Goal: Task Accomplishment & Management: Use online tool/utility

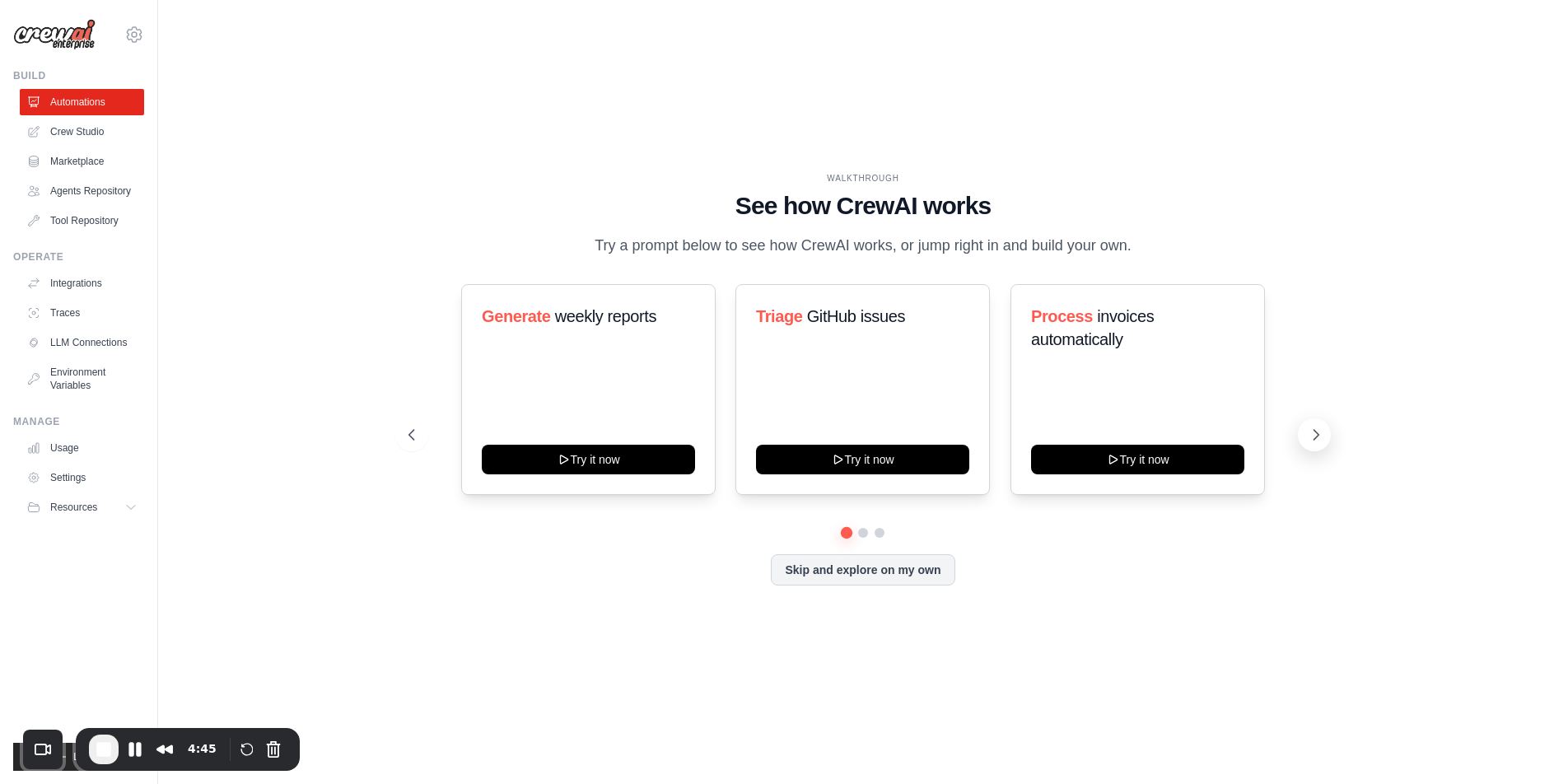
click at [1325, 441] on button at bounding box center [1314, 434] width 33 height 33
click at [401, 442] on icon at bounding box center [409, 434] width 16 height 16
click at [1313, 429] on icon at bounding box center [1316, 434] width 16 height 16
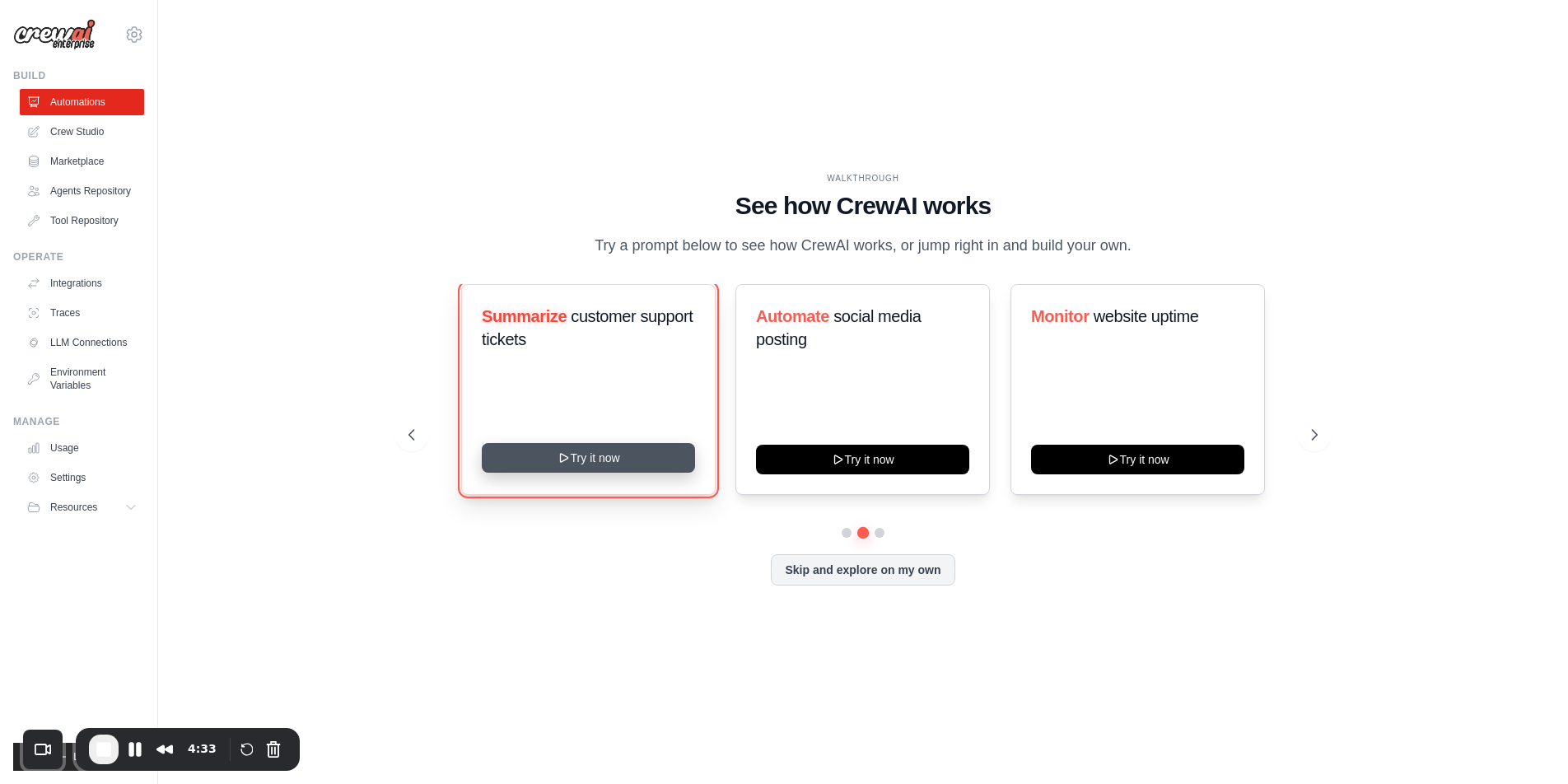
click at [644, 458] on button "Try it now" at bounding box center [588, 458] width 214 height 30
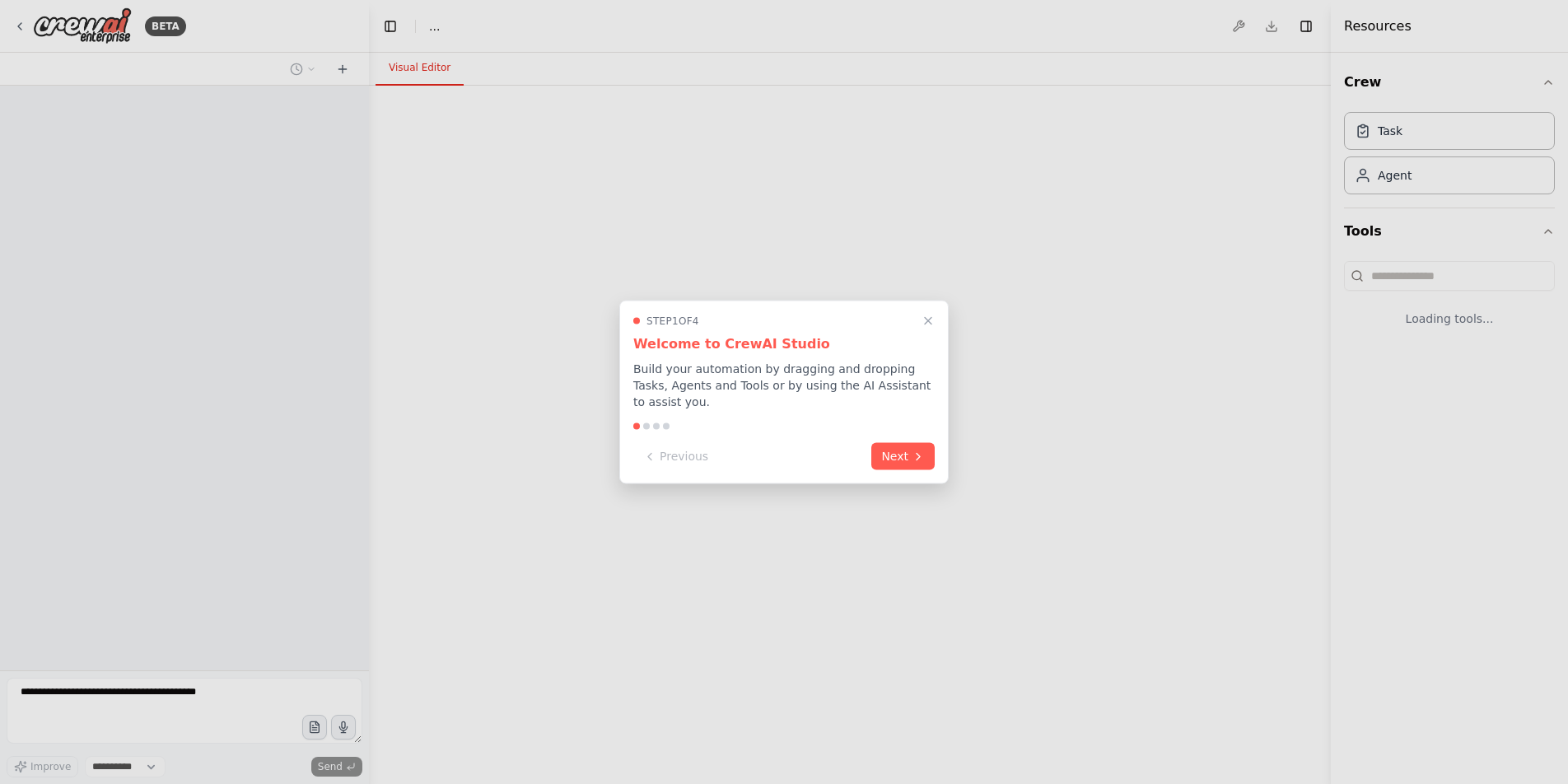
select select "****"
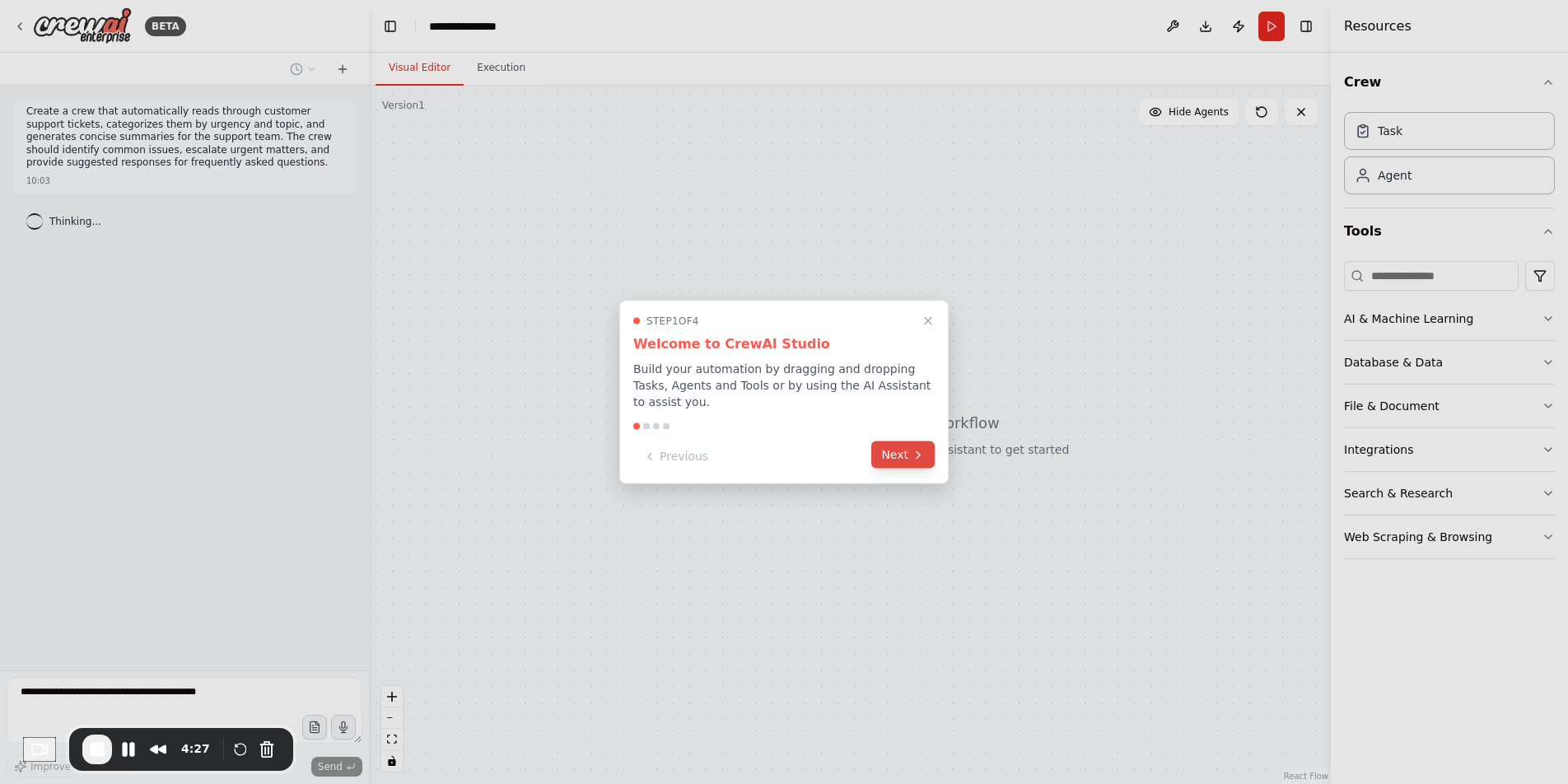
click at [898, 462] on button "Next" at bounding box center [902, 455] width 63 height 27
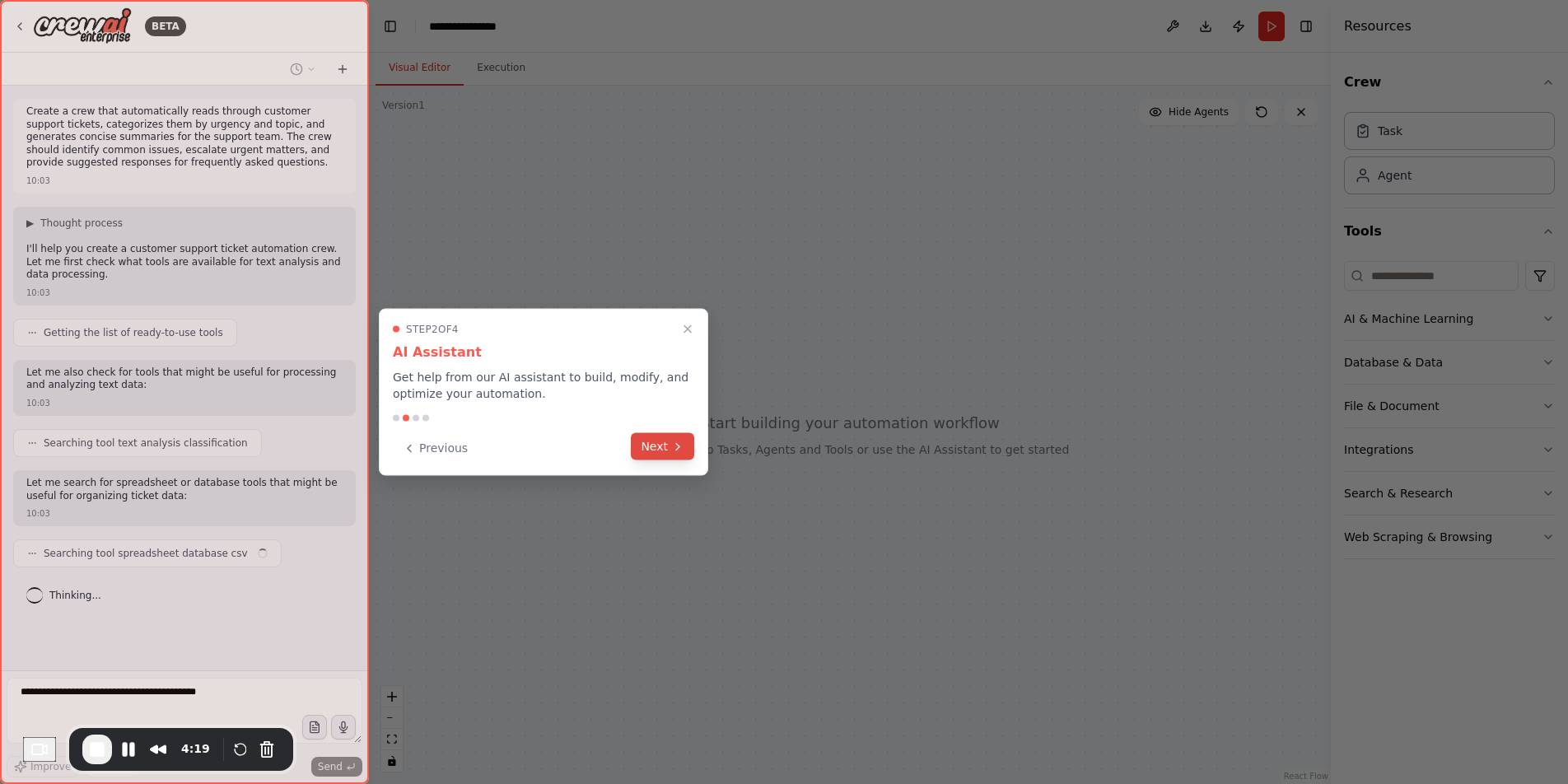
click at [656, 454] on button "Next" at bounding box center [662, 446] width 63 height 27
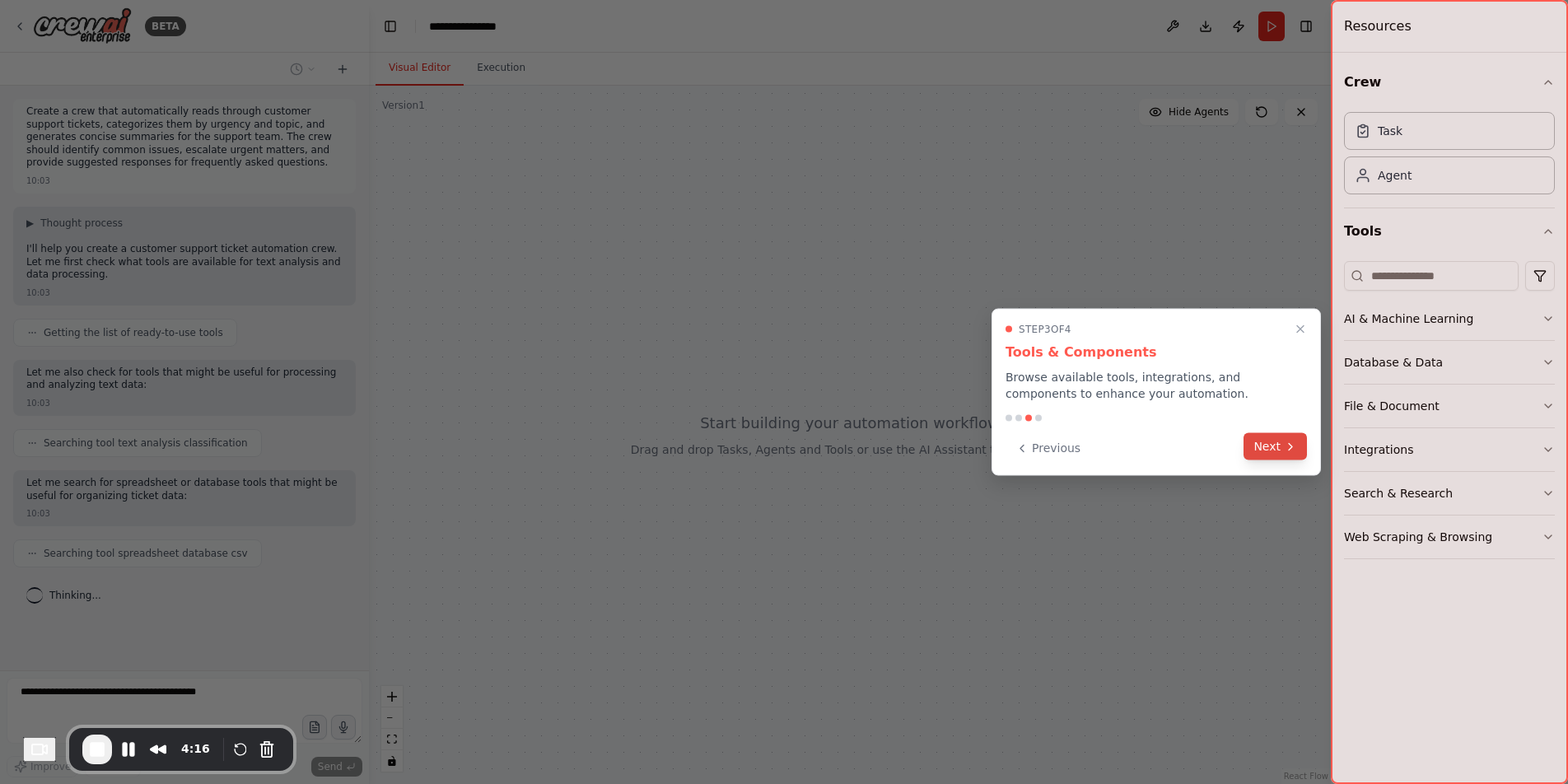
click at [1260, 451] on button "Next" at bounding box center [1275, 446] width 63 height 27
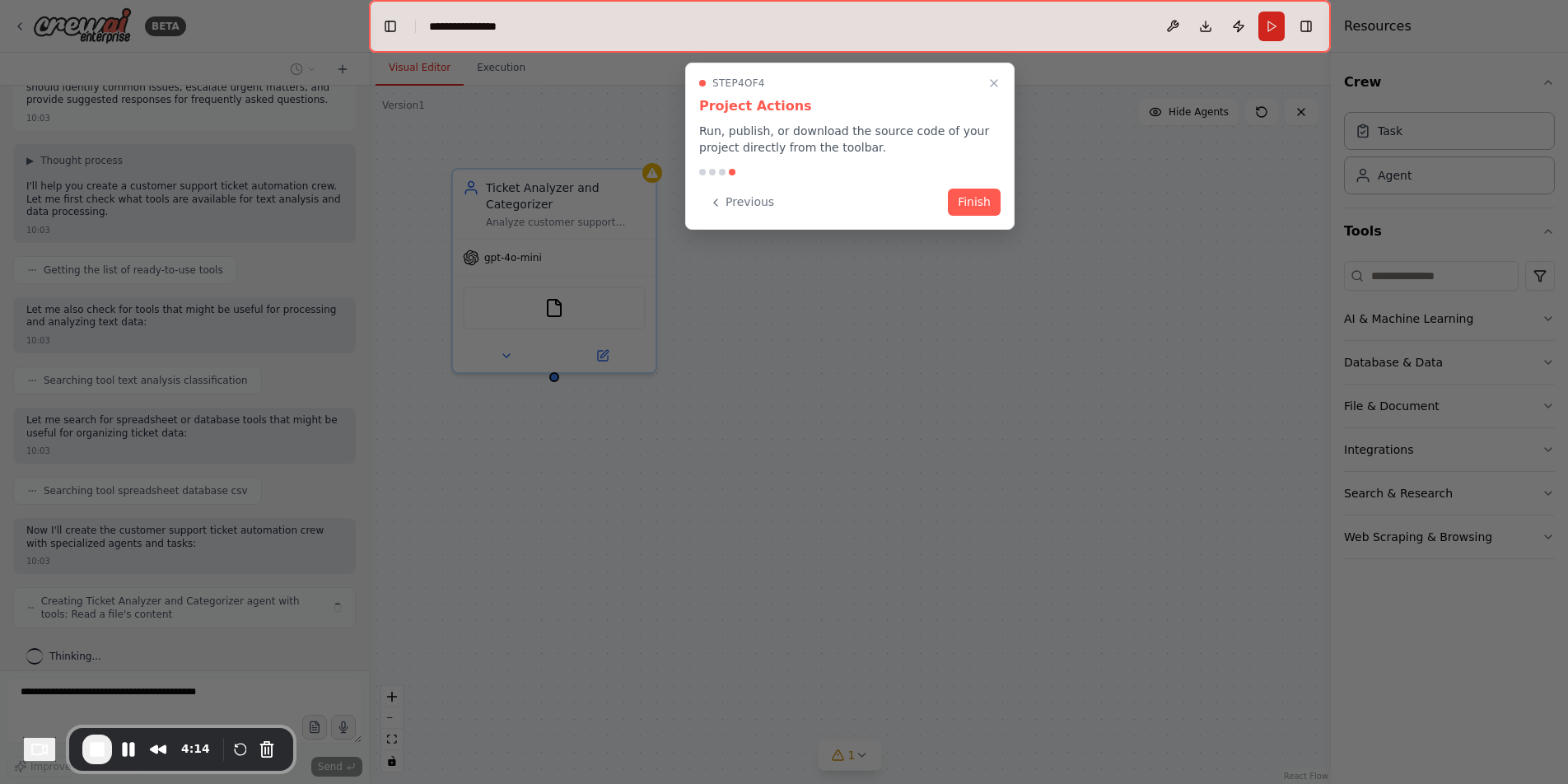
scroll to position [76, 0]
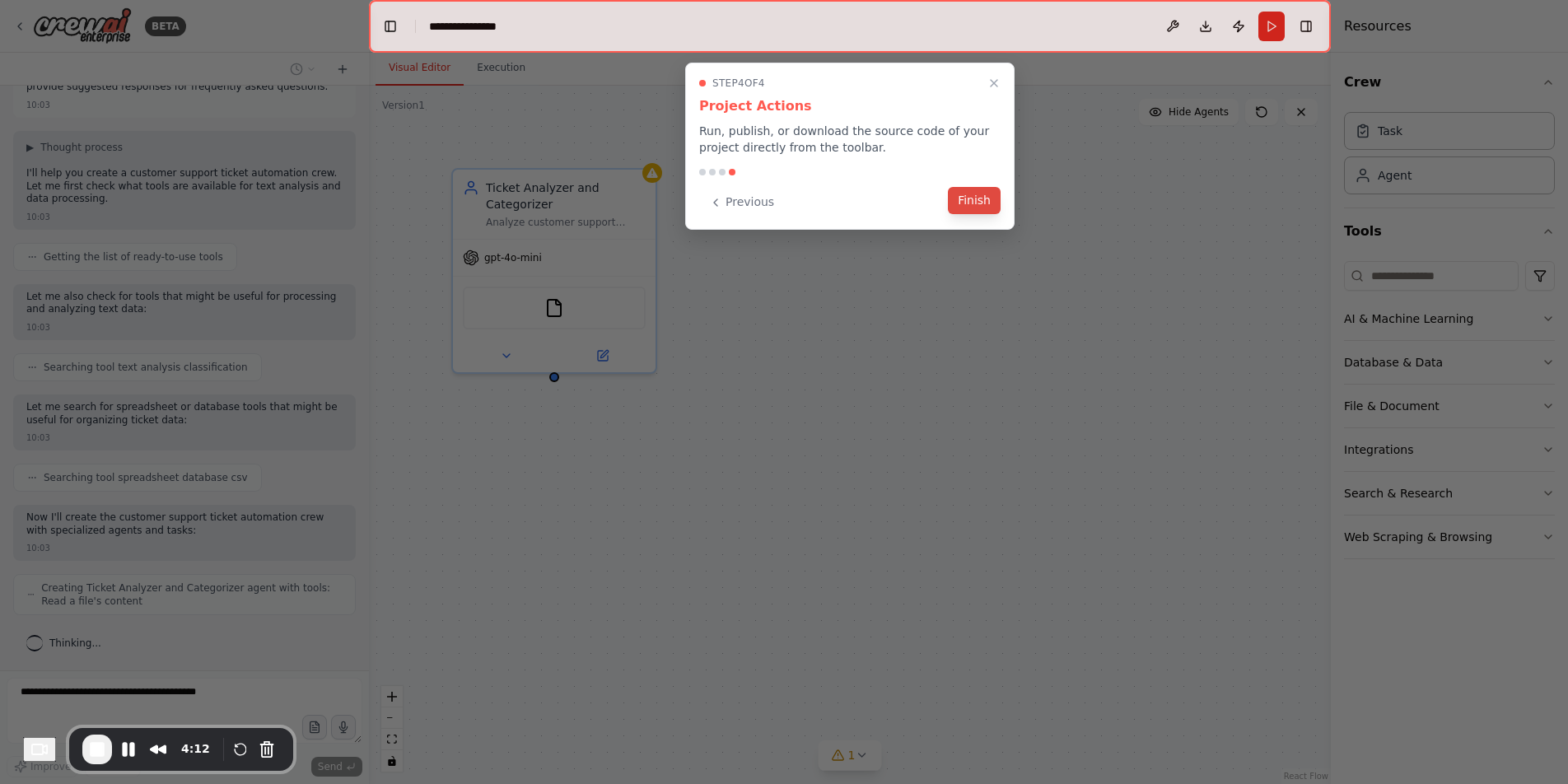
click at [981, 206] on button "Finish" at bounding box center [974, 200] width 53 height 27
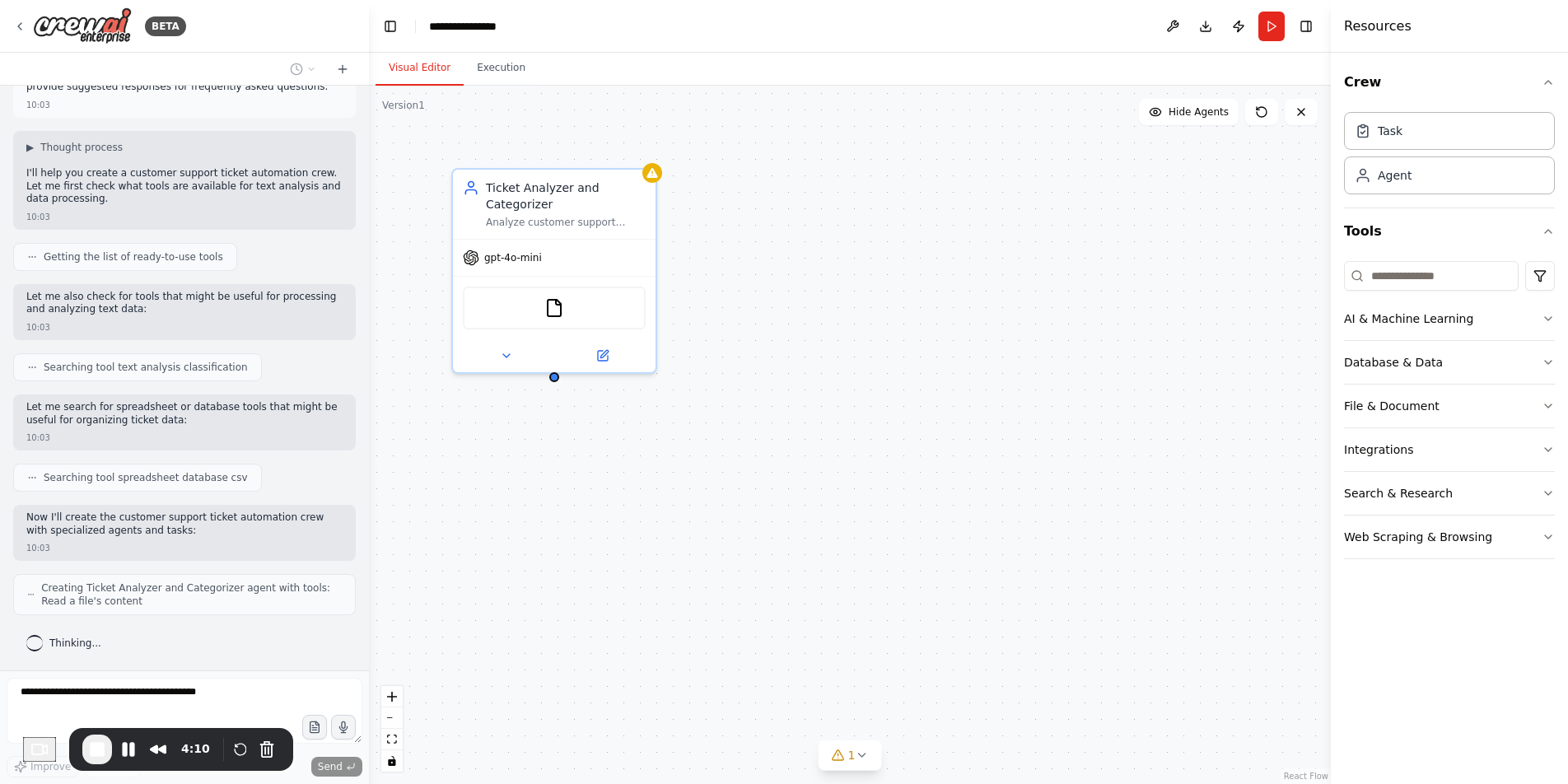
click at [962, 446] on div "Ticket Analyzer and Categorizer Analyze customer support tickets to categorize …" at bounding box center [850, 434] width 962 height 698
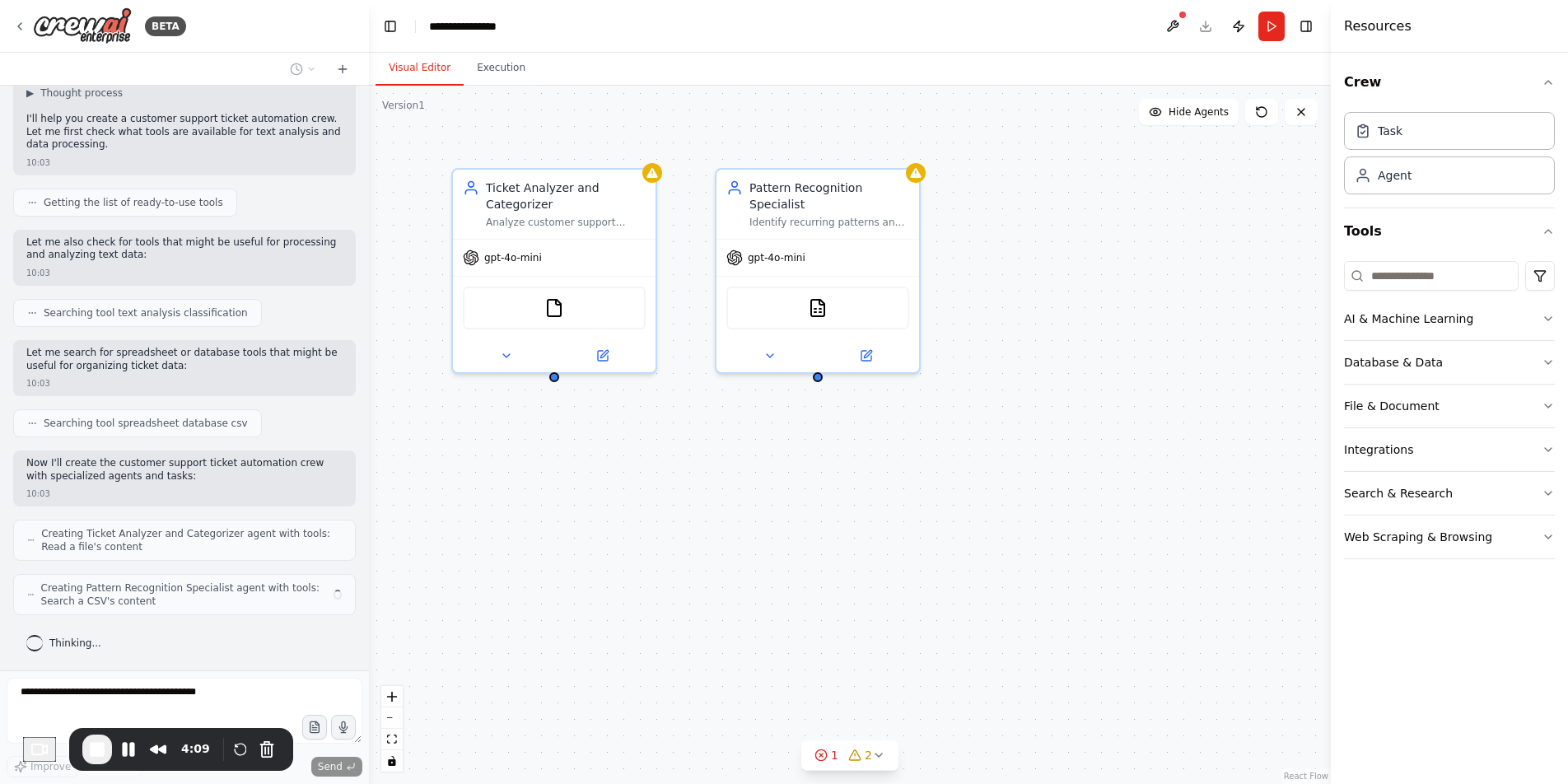
click at [274, 445] on div "Create a crew that automatically reads through customer support tickets, catego…" at bounding box center [184, 378] width 369 height 585
click at [1363, 318] on div "AI & Machine Learning" at bounding box center [1408, 318] width 130 height 16
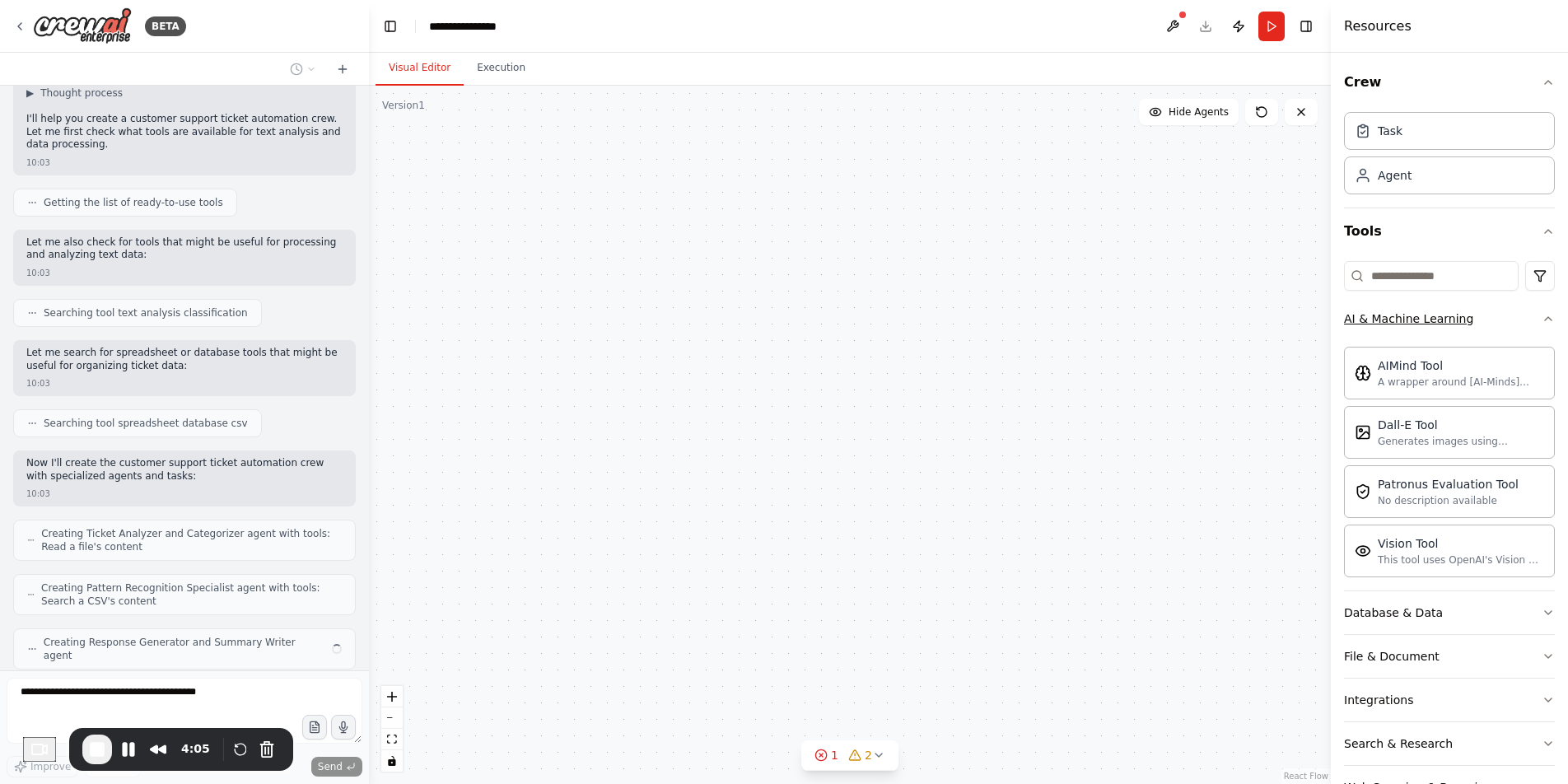
scroll to position [172, 0]
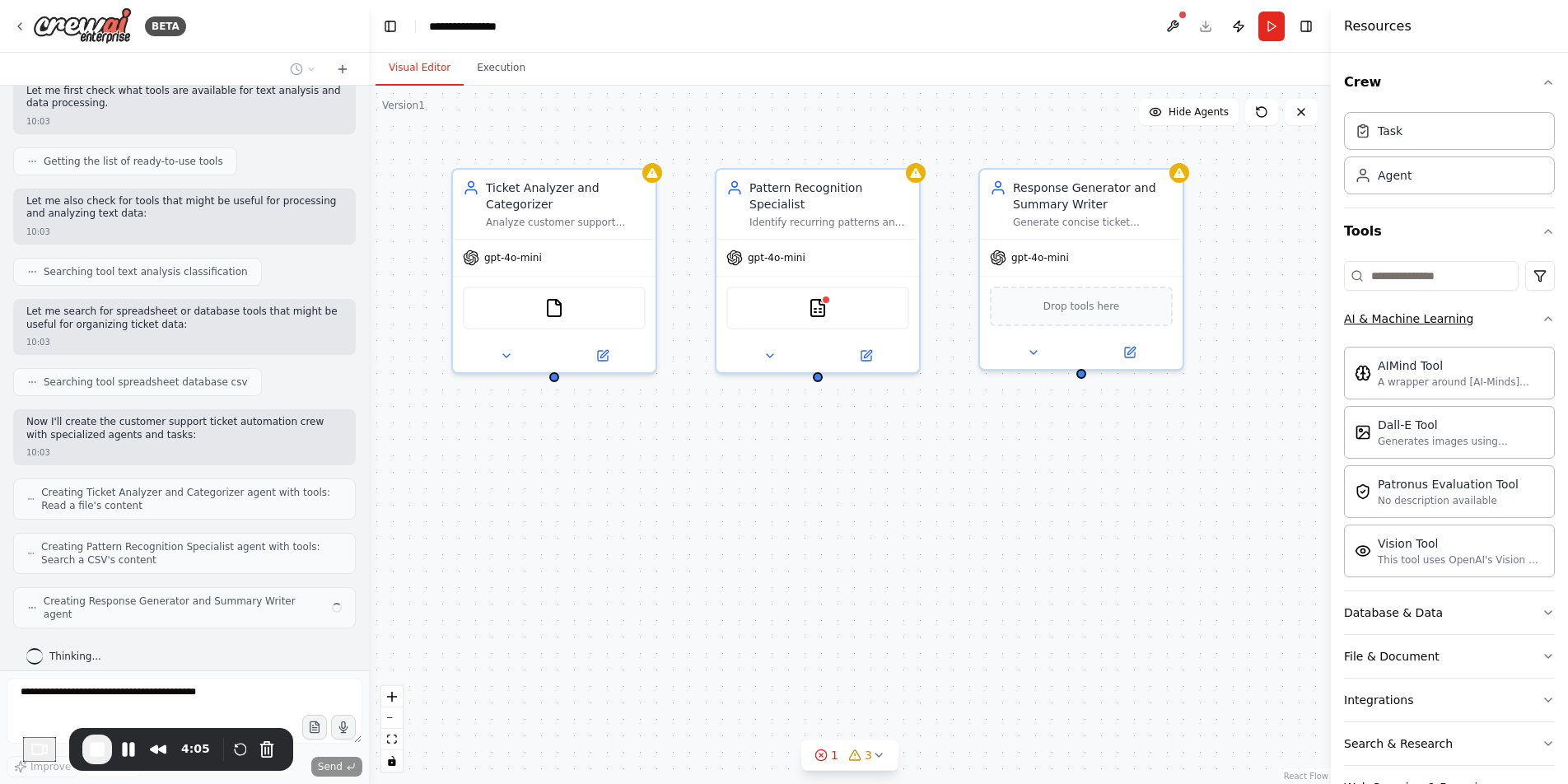
click at [1363, 318] on div "AI & Machine Learning" at bounding box center [1408, 318] width 130 height 16
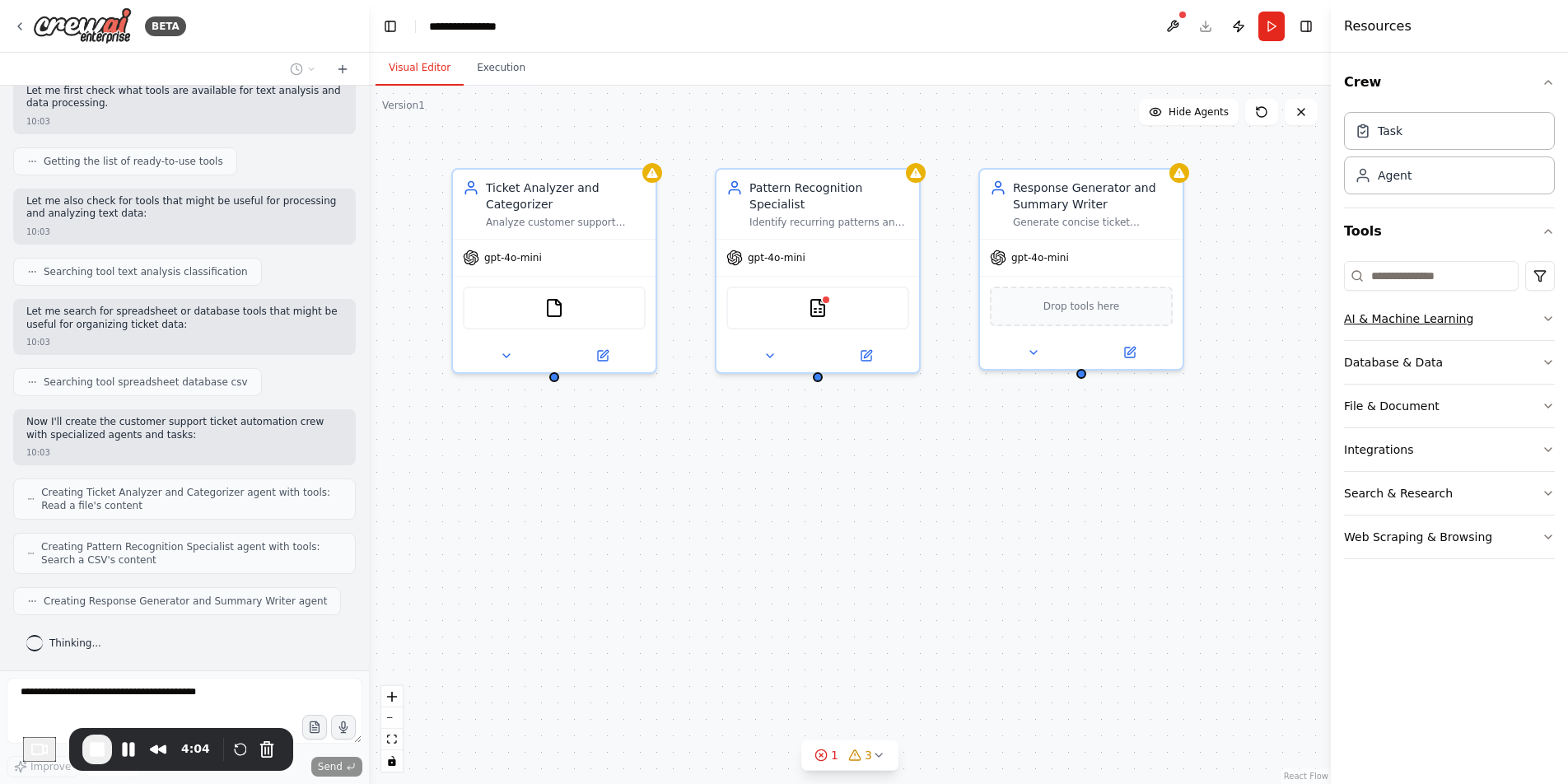
click at [1363, 318] on div "AI & Machine Learning" at bounding box center [1408, 318] width 130 height 16
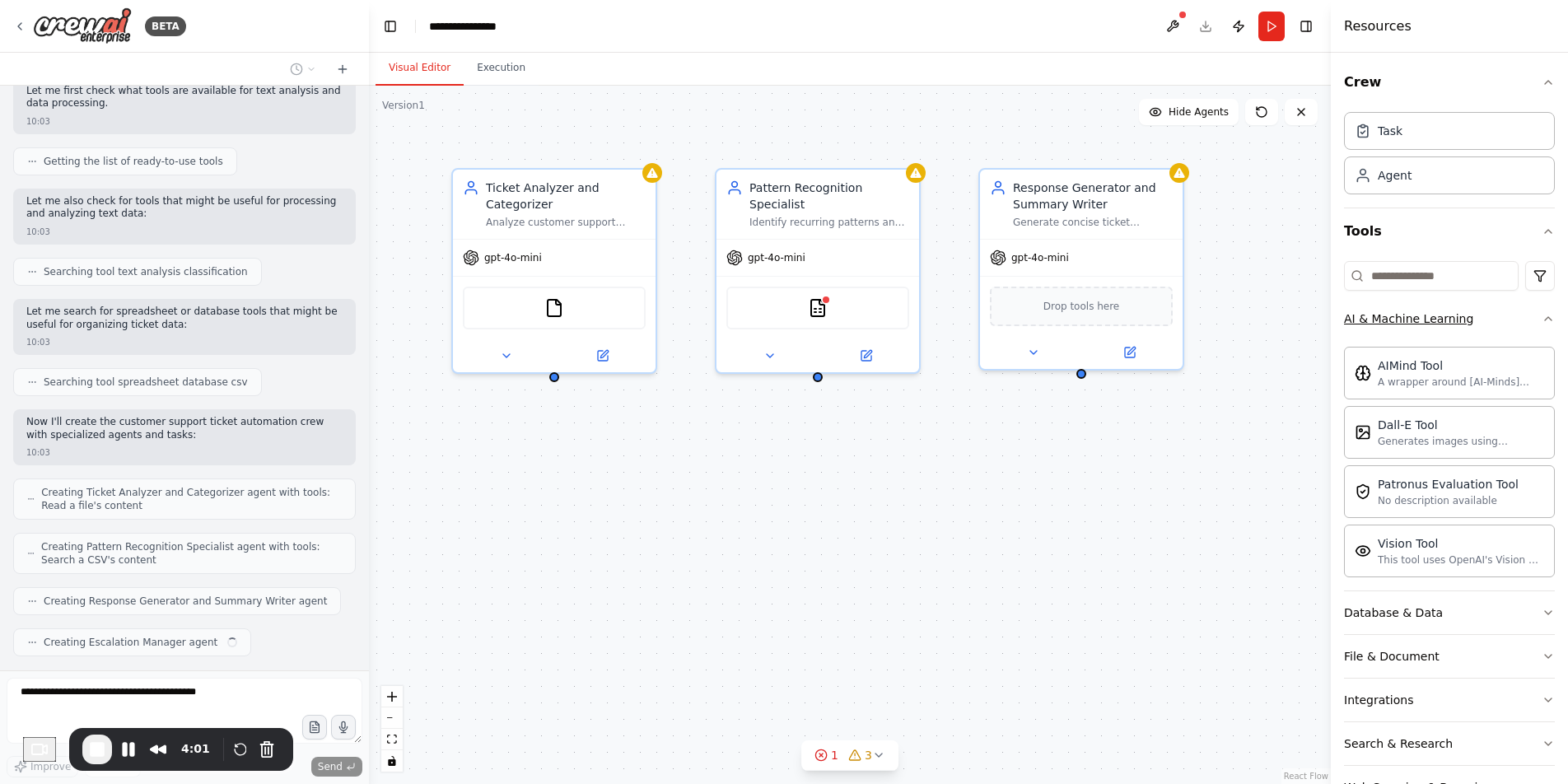
scroll to position [213, 0]
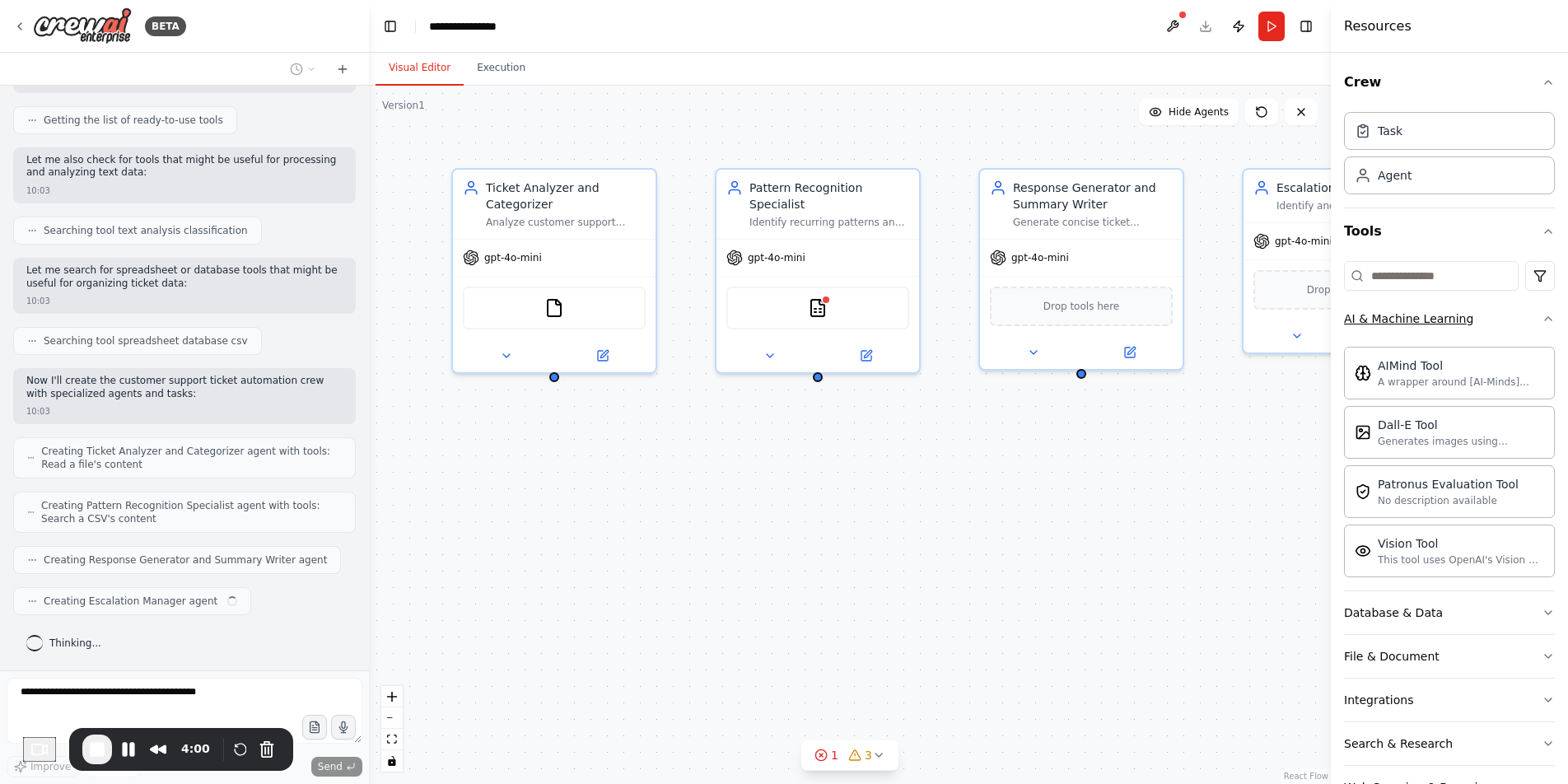
click at [1402, 328] on button "AI & Machine Learning" at bounding box center [1449, 318] width 211 height 43
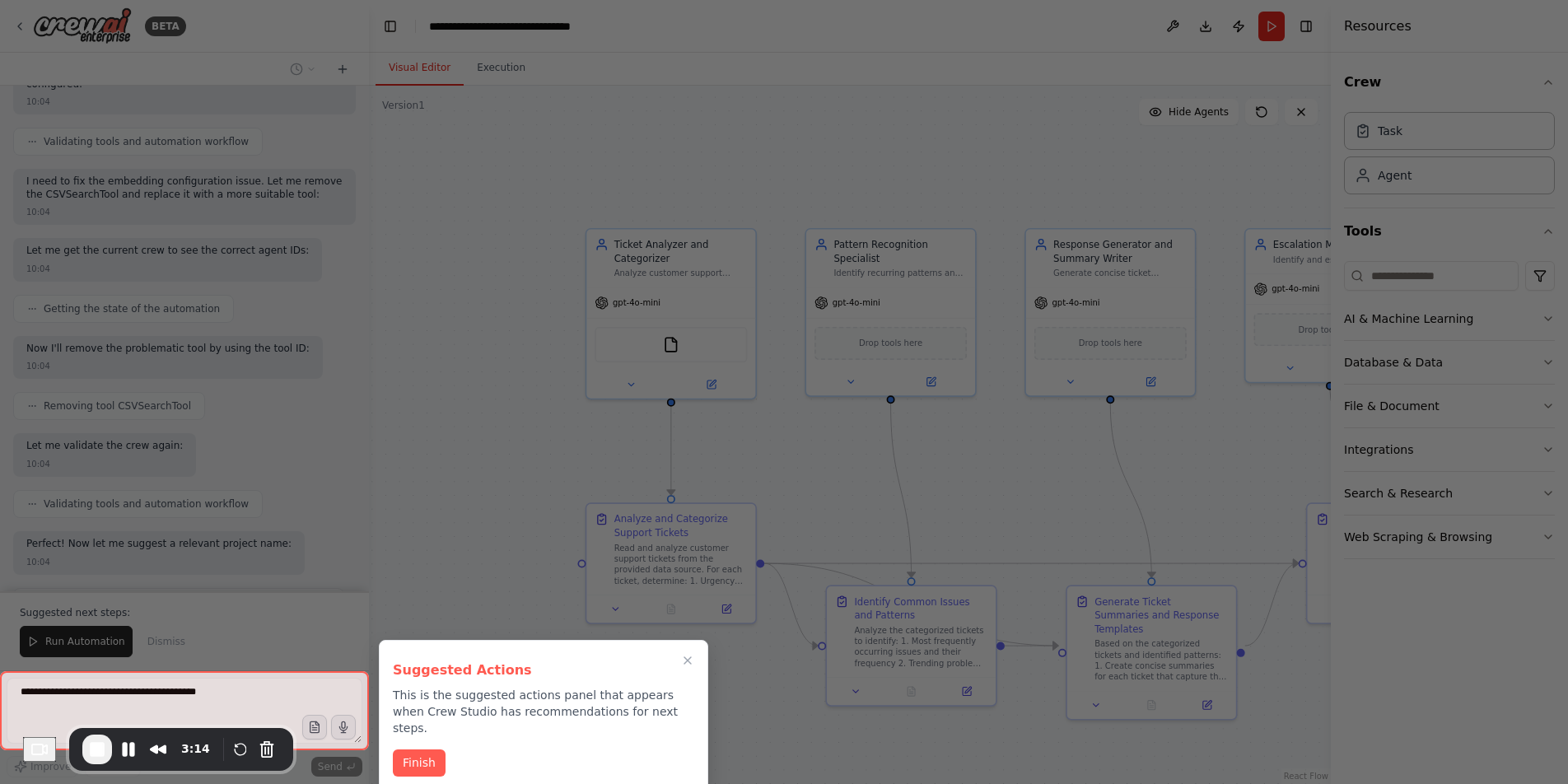
scroll to position [1030, 0]
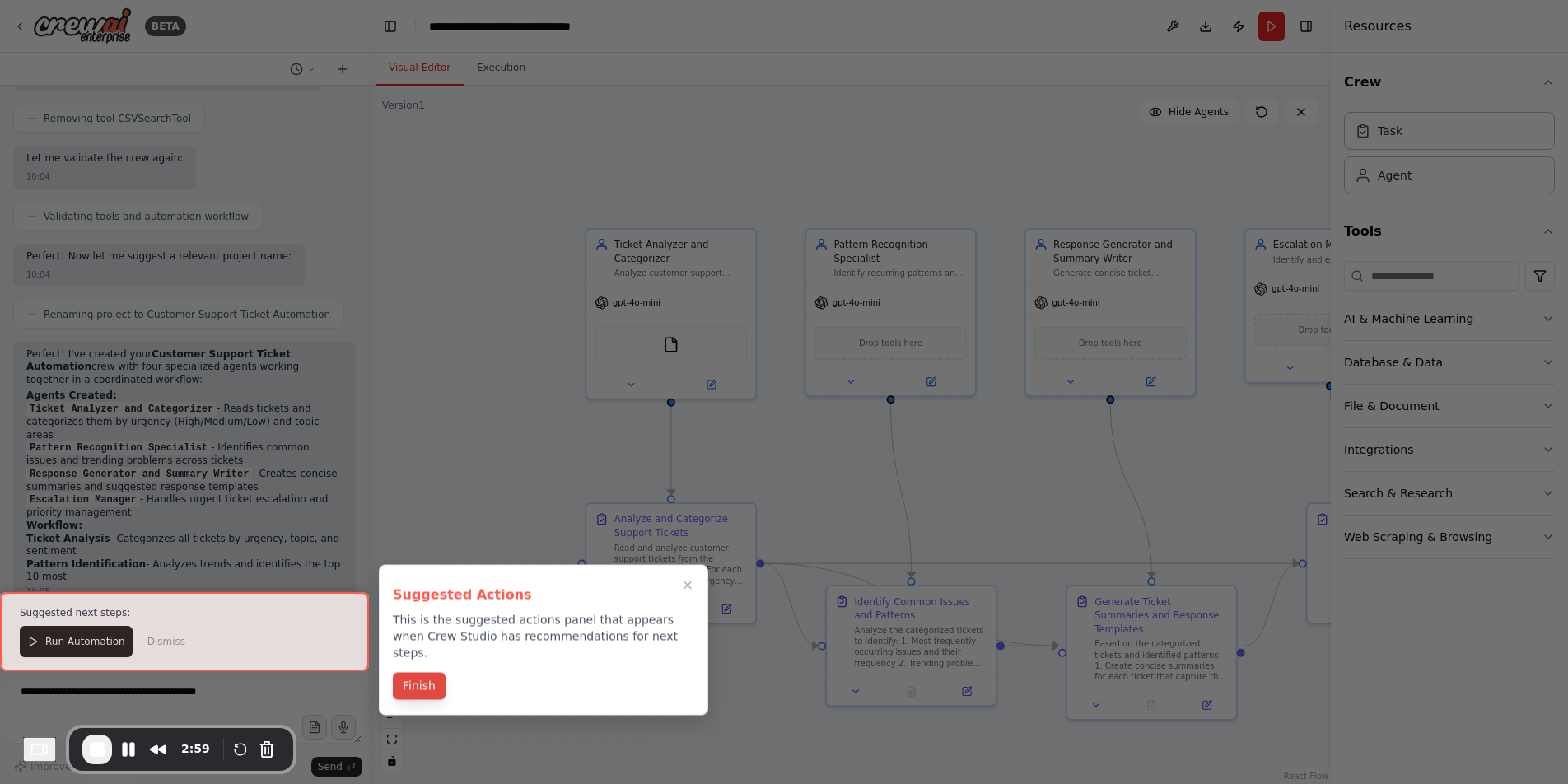
click at [431, 672] on button "Finish" at bounding box center [418, 686] width 53 height 27
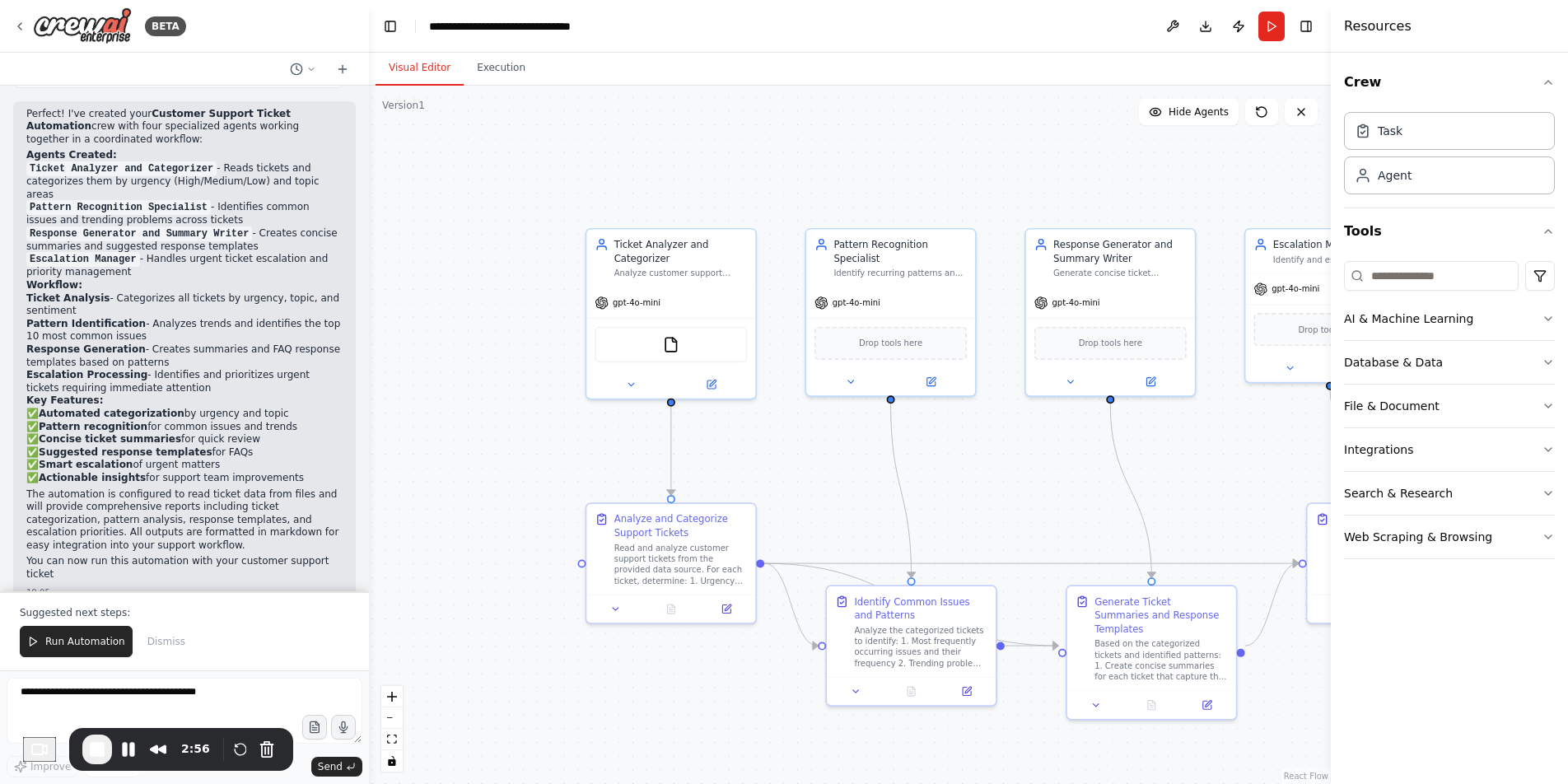
scroll to position [1558, 0]
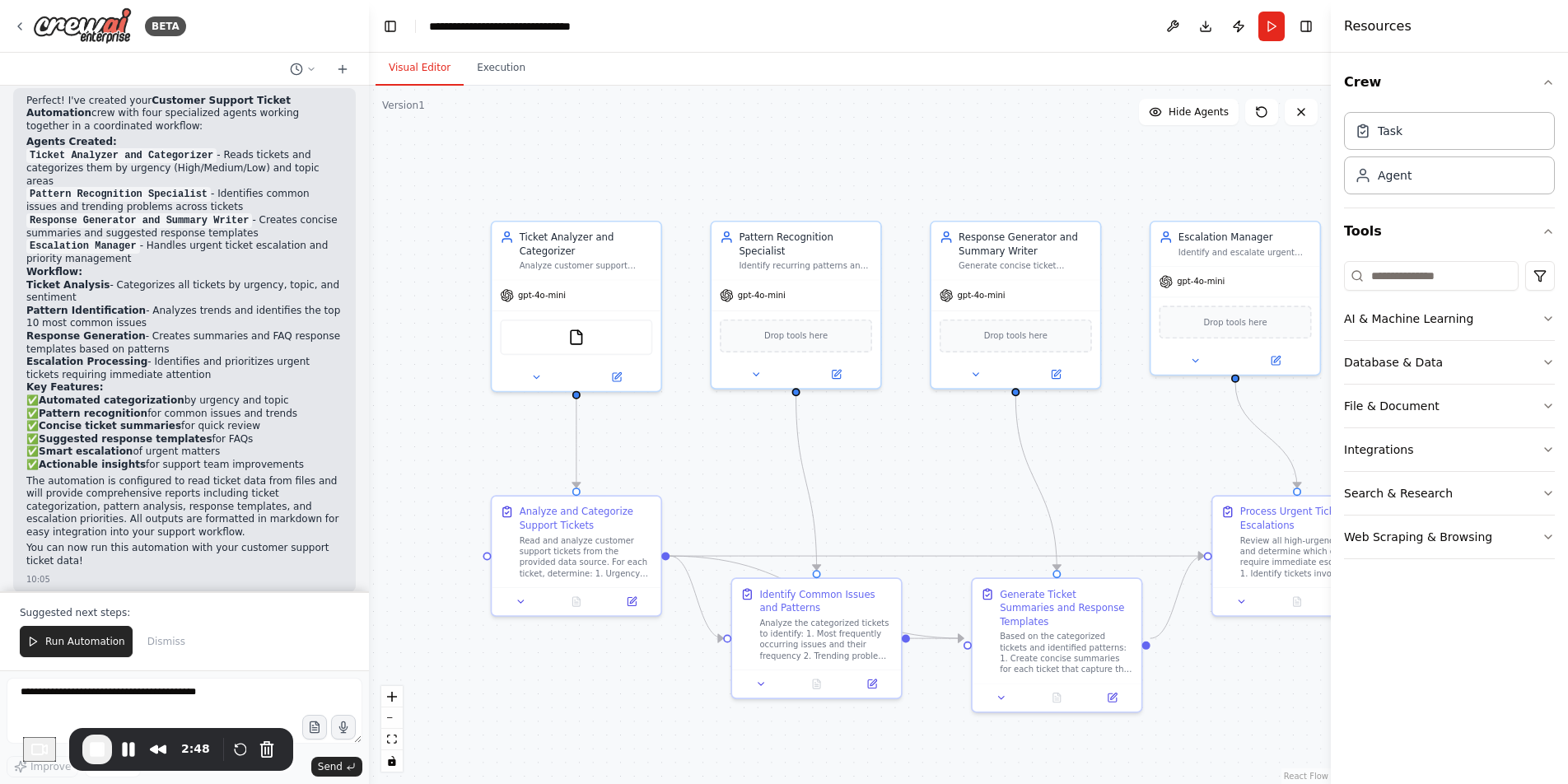
drag, startPoint x: 518, startPoint y: 434, endPoint x: 424, endPoint y: 426, distance: 94.3
click at [424, 426] on div ".deletable-edge-delete-btn { width: 20px; height: 20px; border: 0px solid #ffff…" at bounding box center [850, 434] width 962 height 698
click at [582, 532] on div "Read and analyze customer support tickets from the provided data source. For ea…" at bounding box center [586, 553] width 133 height 44
click at [523, 600] on icon at bounding box center [521, 599] width 11 height 11
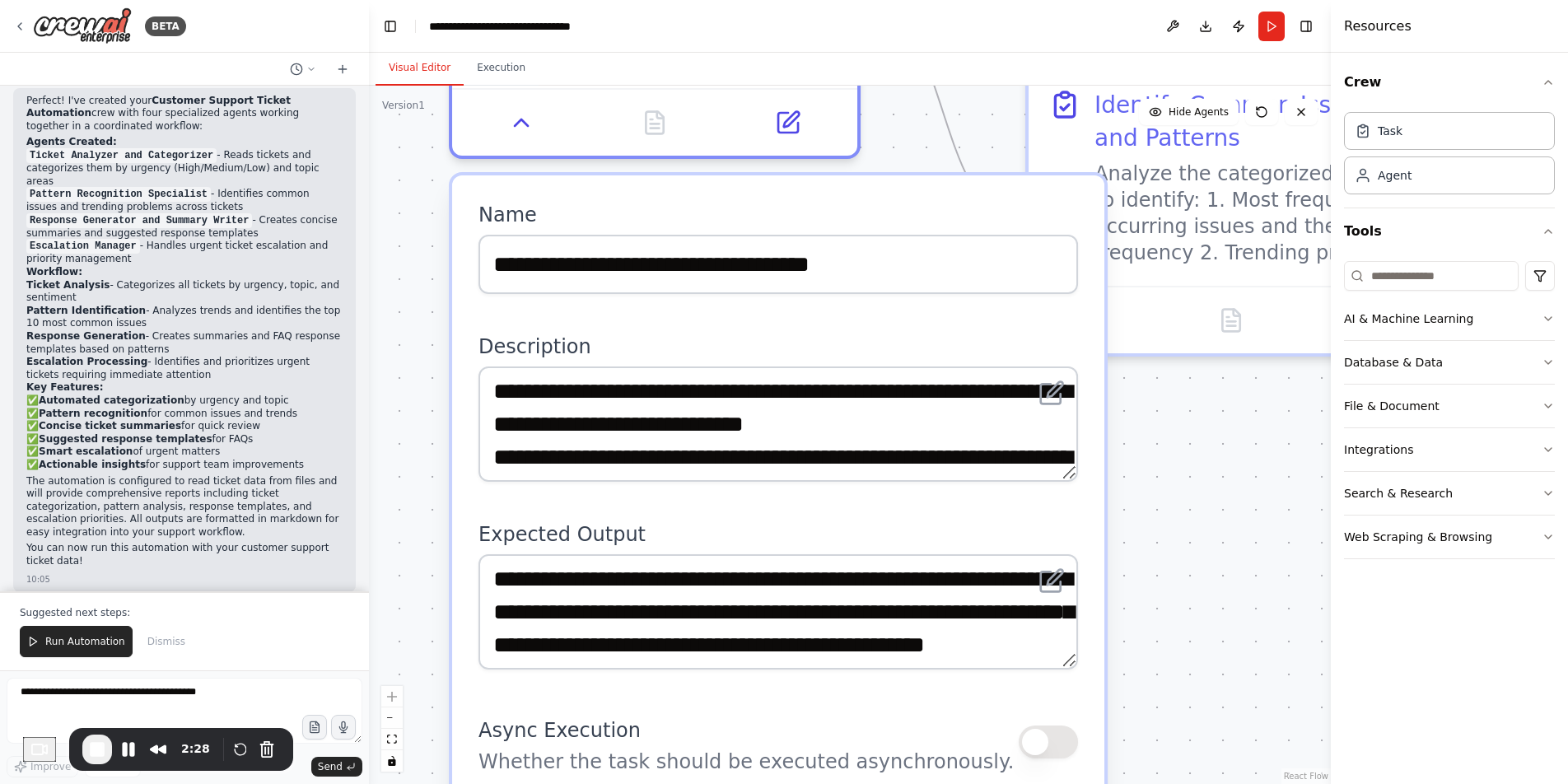
drag, startPoint x: 459, startPoint y: 679, endPoint x: 356, endPoint y: 333, distance: 361.0
click at [357, 329] on div "BETA Create a crew that automatically reads through customer support tickets, c…" at bounding box center [784, 392] width 1568 height 784
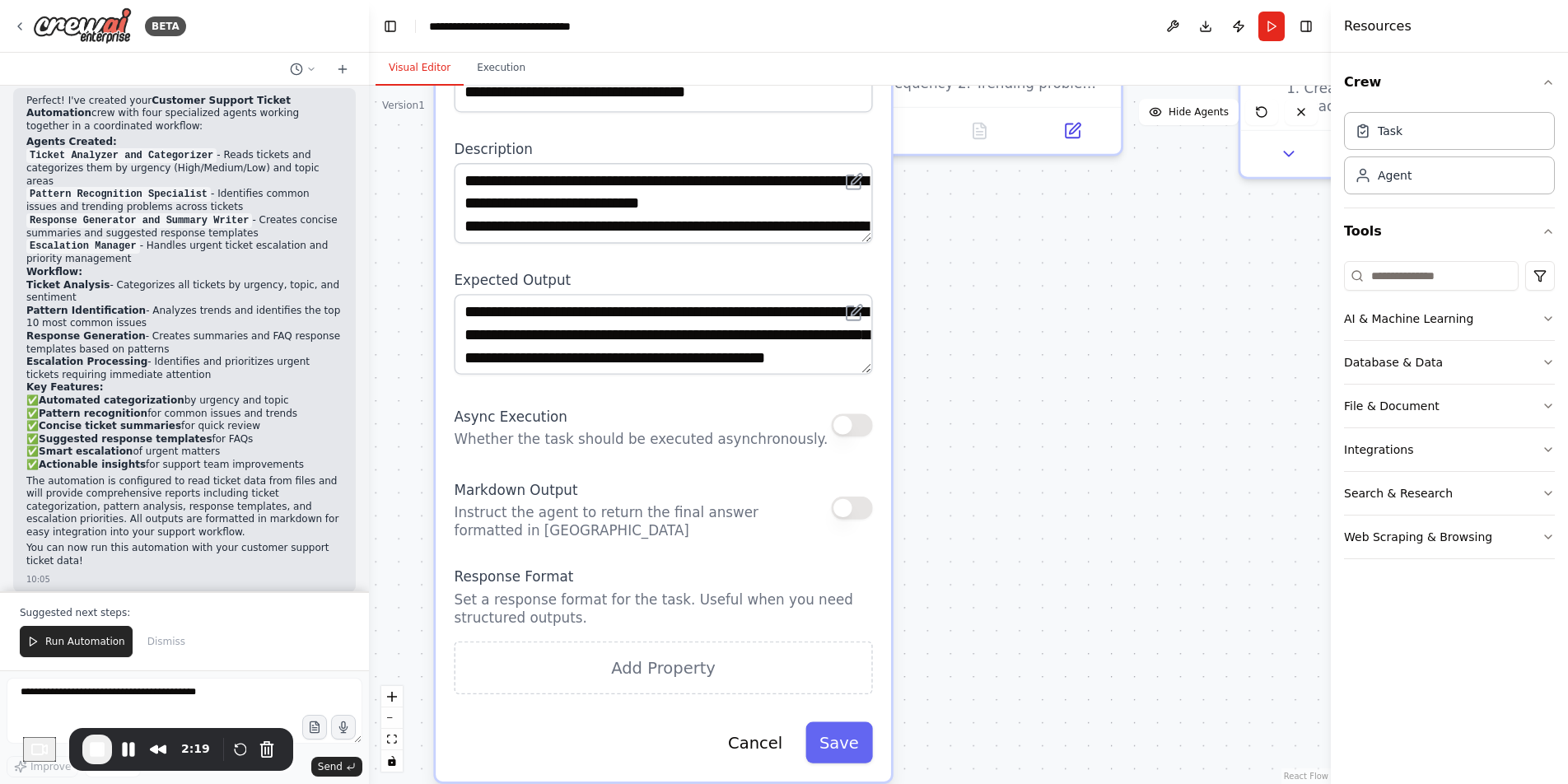
drag, startPoint x: 422, startPoint y: 418, endPoint x: 415, endPoint y: 199, distance: 219.1
click at [415, 199] on div ".deletable-edge-delete-btn { width: 20px; height: 20px; border: 0px solid #ffff…" at bounding box center [850, 434] width 962 height 698
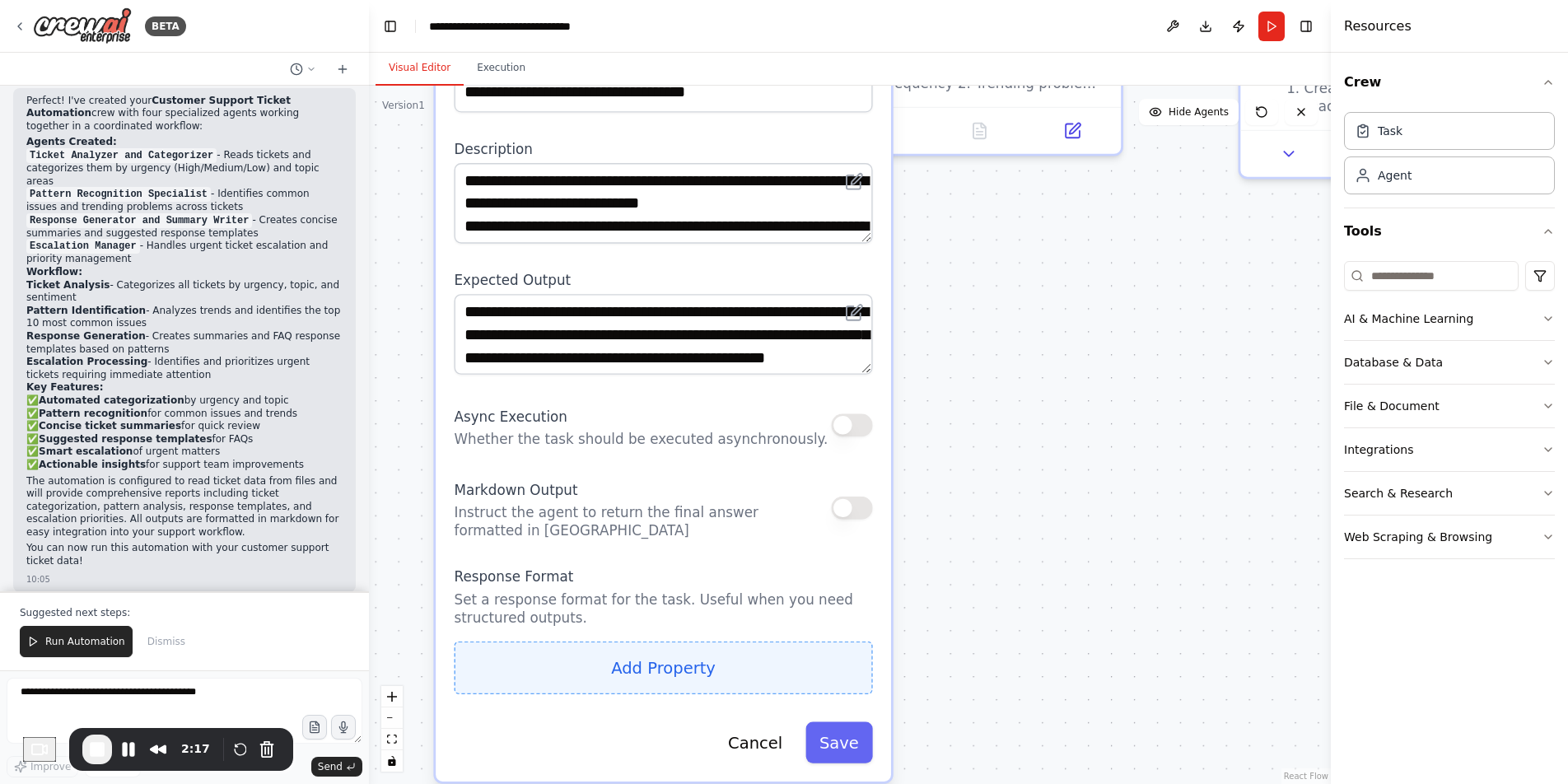
click at [620, 684] on button "Add Property" at bounding box center [662, 667] width 418 height 53
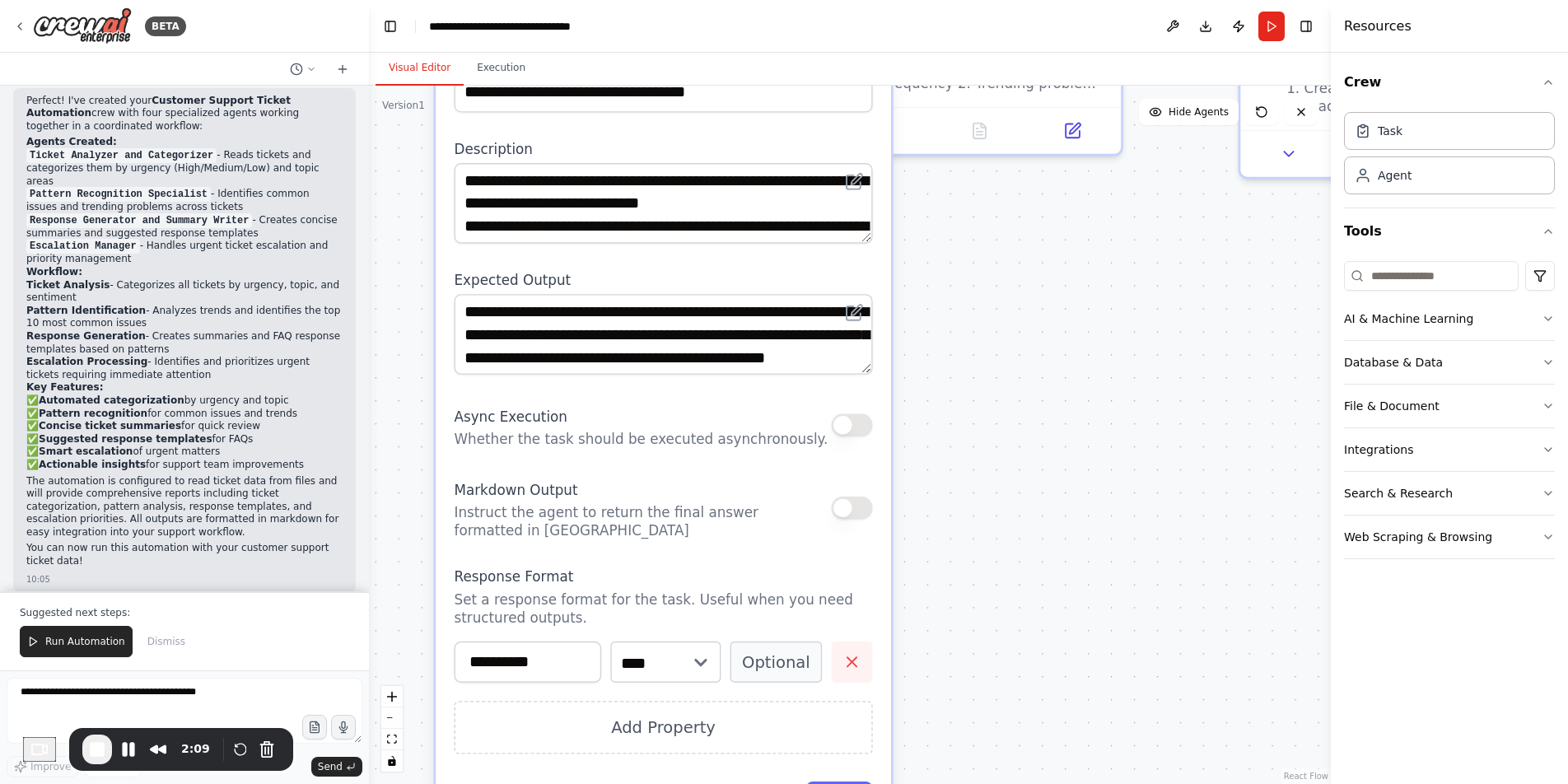
click at [845, 647] on button "button" at bounding box center [851, 662] width 41 height 41
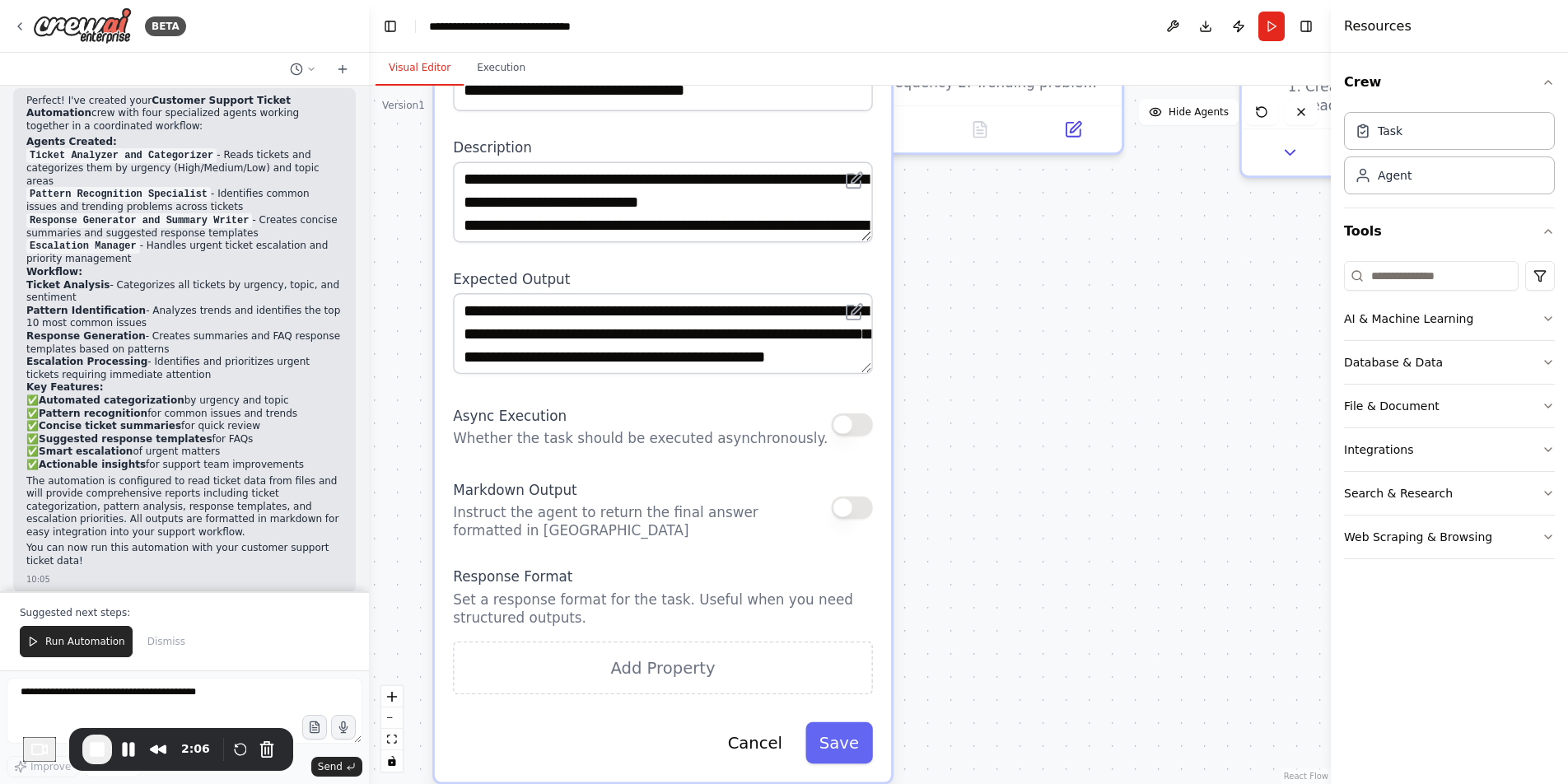
click at [829, 610] on p "Set a response format for the task. Useful when you need structured outputs." at bounding box center [663, 608] width 420 height 37
click at [775, 754] on button "Cancel" at bounding box center [755, 743] width 82 height 41
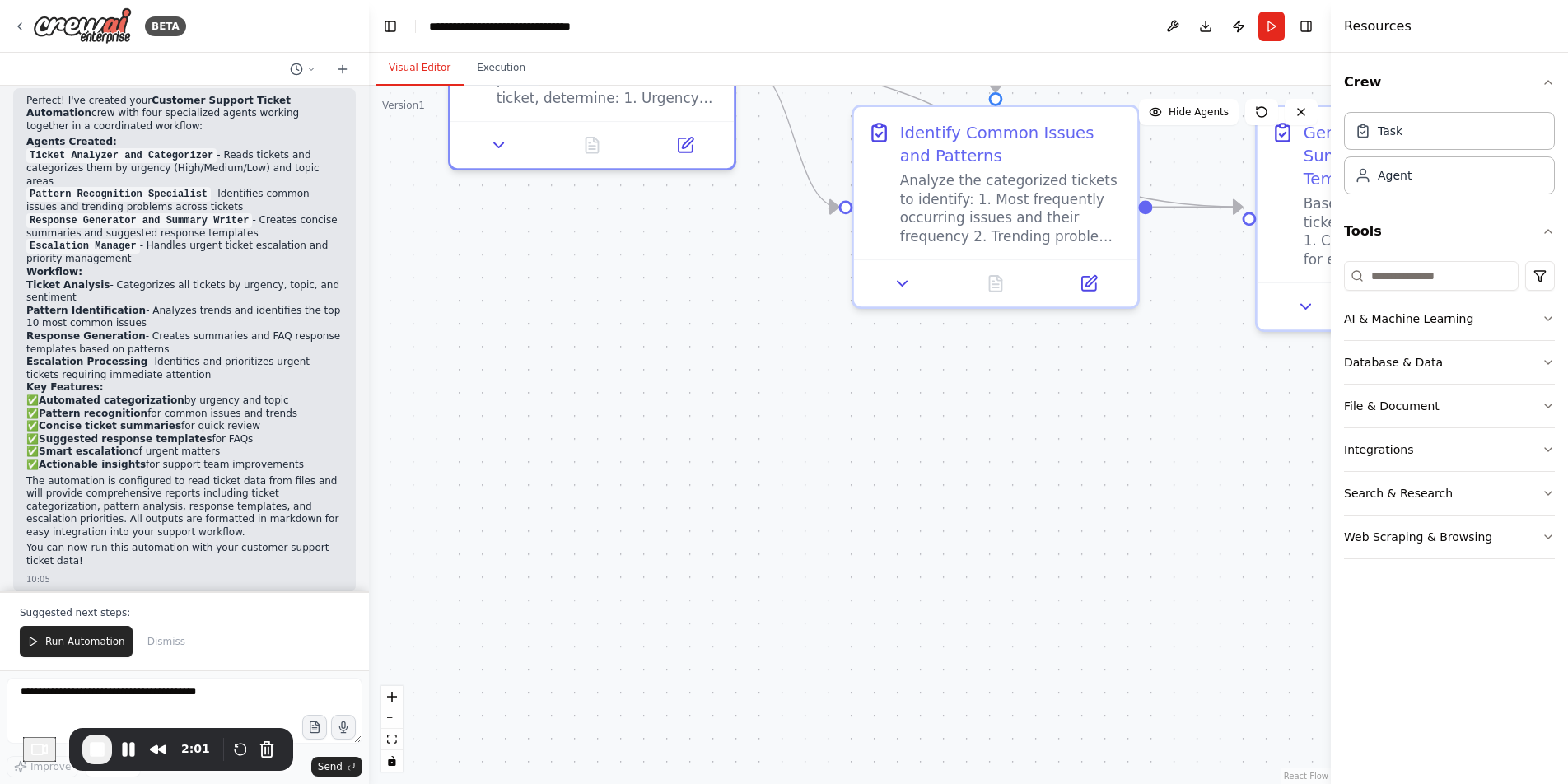
drag, startPoint x: 681, startPoint y: 636, endPoint x: 697, endPoint y: 789, distance: 153.8
click at [697, 783] on html "BETA Create a crew that automatically reads through customer support tickets, c…" at bounding box center [784, 392] width 1568 height 784
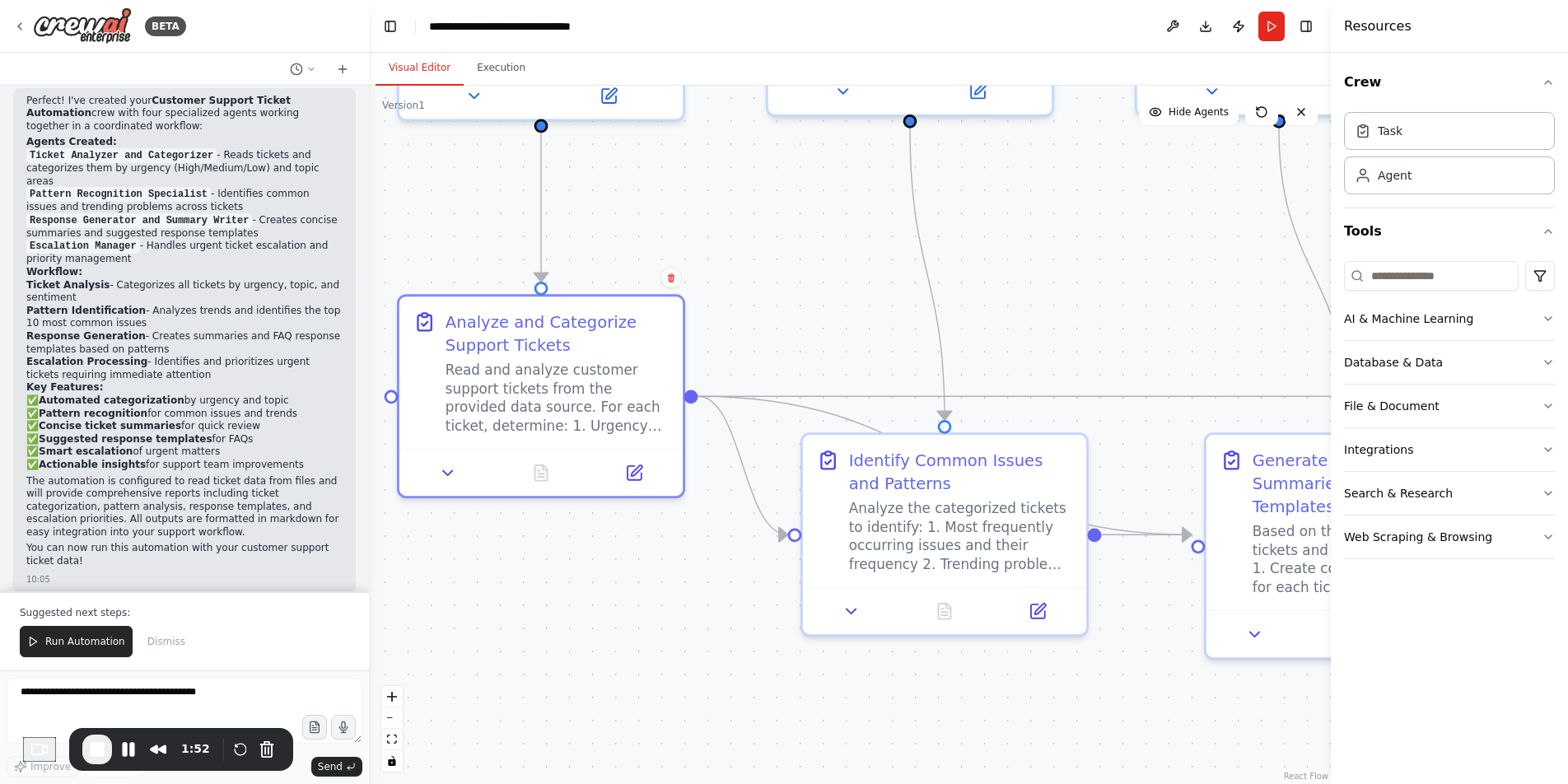
drag, startPoint x: 538, startPoint y: 347, endPoint x: 486, endPoint y: 674, distance: 331.1
click at [486, 674] on div ".deletable-edge-delete-btn { width: 20px; height: 20px; border: 0px solid #ffff…" at bounding box center [850, 434] width 962 height 698
click at [456, 468] on icon at bounding box center [448, 468] width 18 height 18
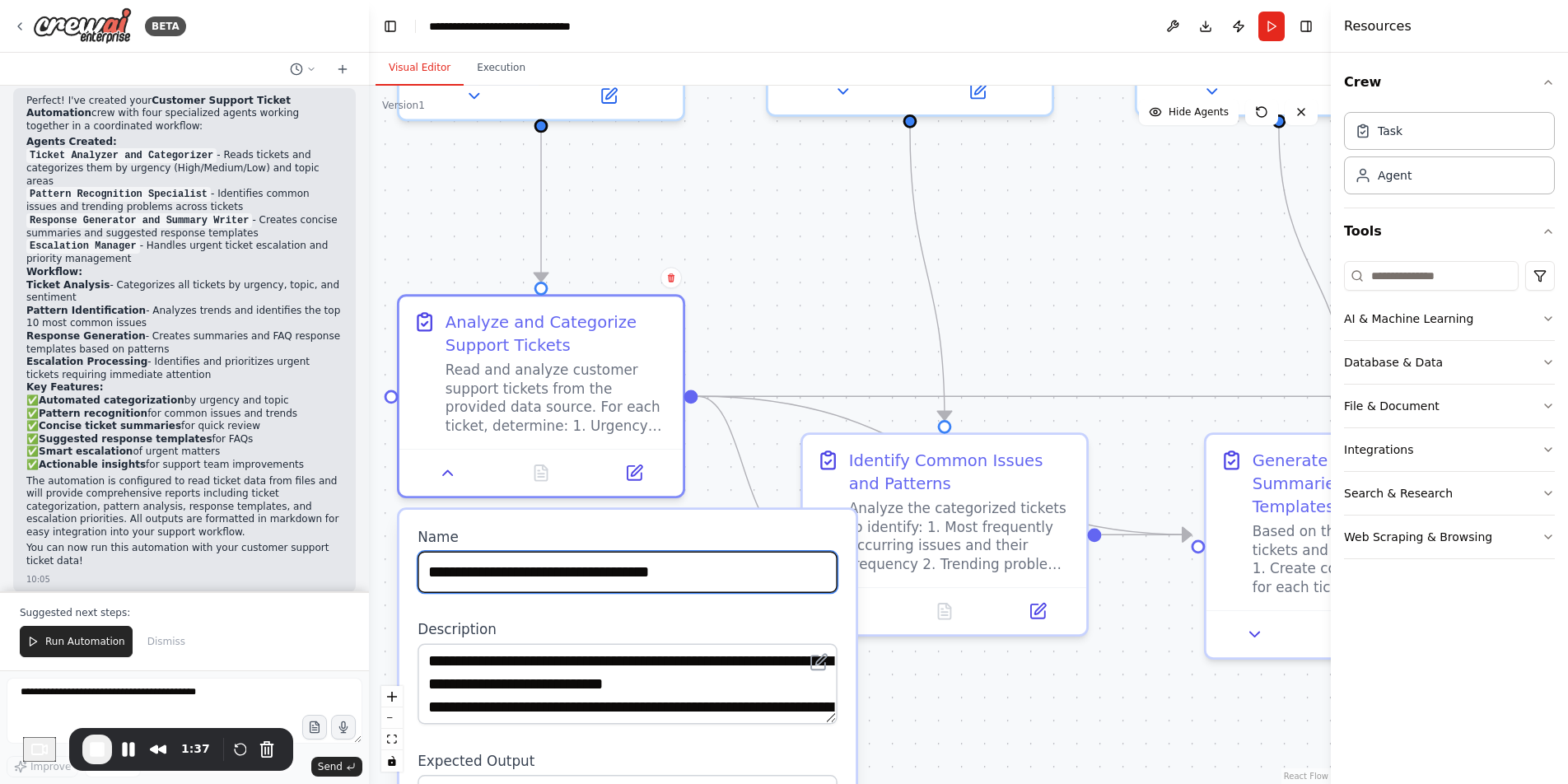
click at [535, 591] on input "**********" at bounding box center [628, 572] width 420 height 41
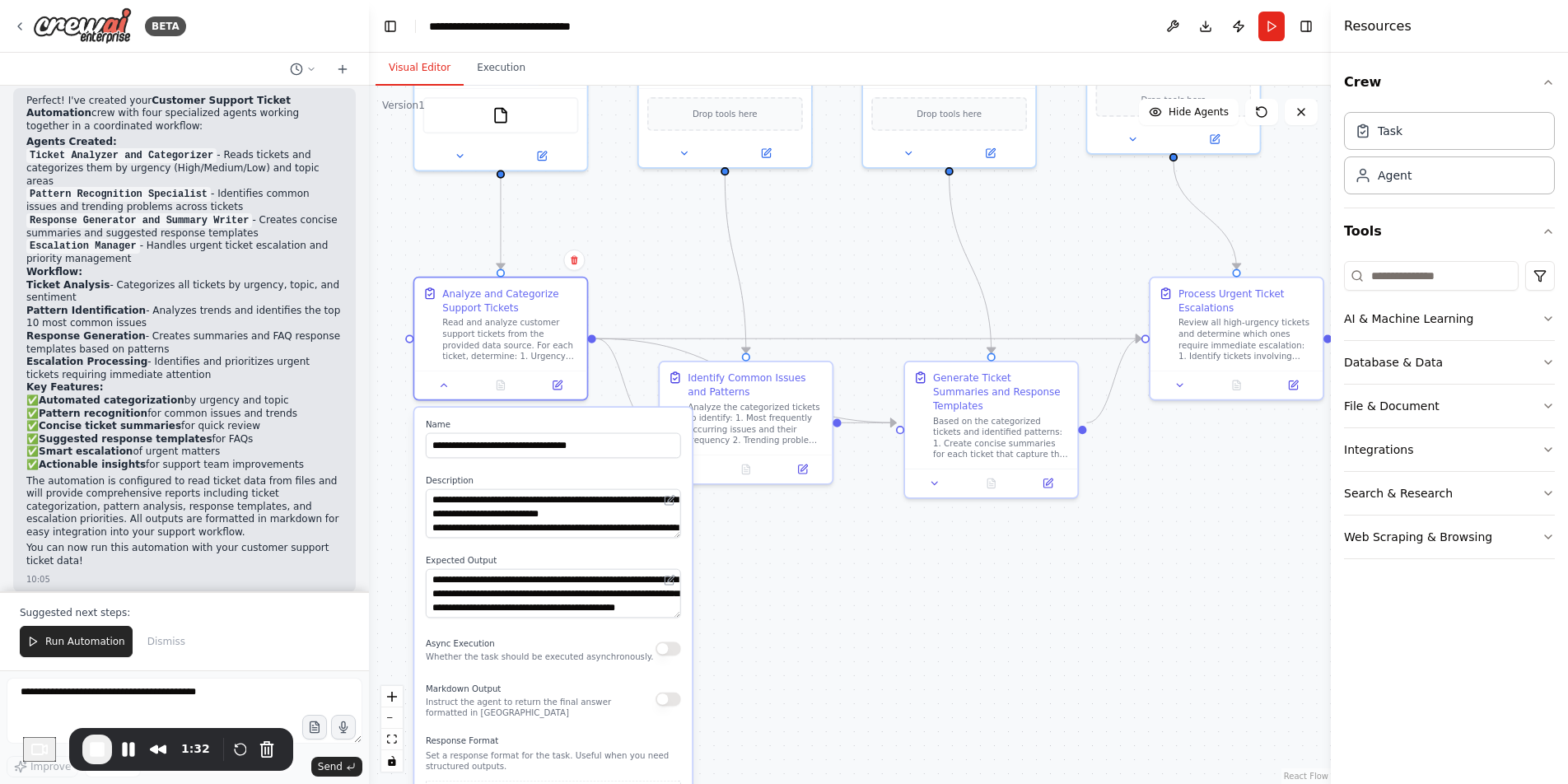
drag, startPoint x: 432, startPoint y: 711, endPoint x: 391, endPoint y: 566, distance: 150.7
click at [391, 566] on div ".deletable-edge-delete-btn { width: 20px; height: 20px; border: 0px solid #ffff…" at bounding box center [850, 434] width 962 height 698
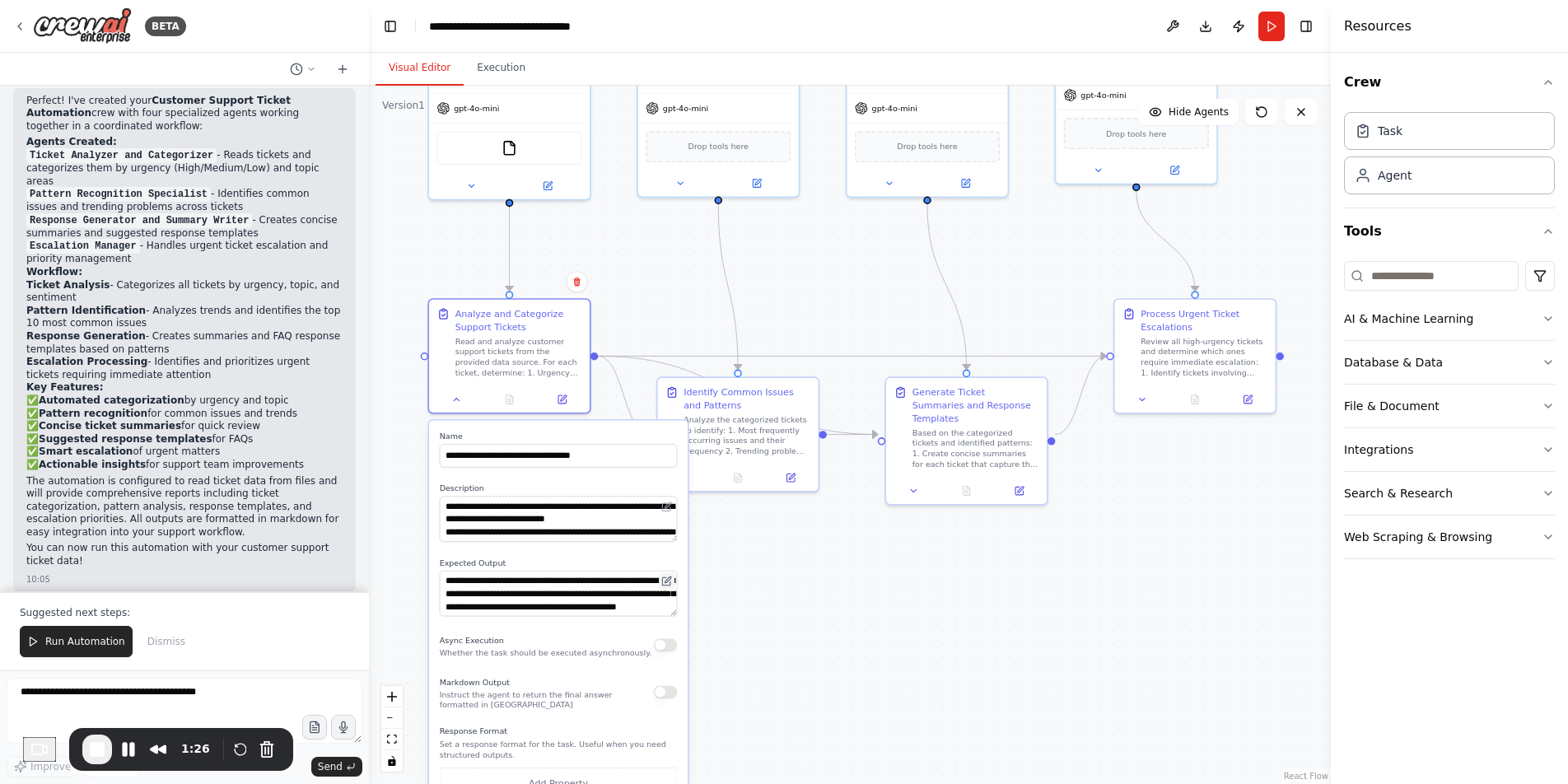
click at [665, 581] on icon at bounding box center [668, 579] width 5 height 5
click at [591, 538] on textarea "**********" at bounding box center [559, 518] width 238 height 46
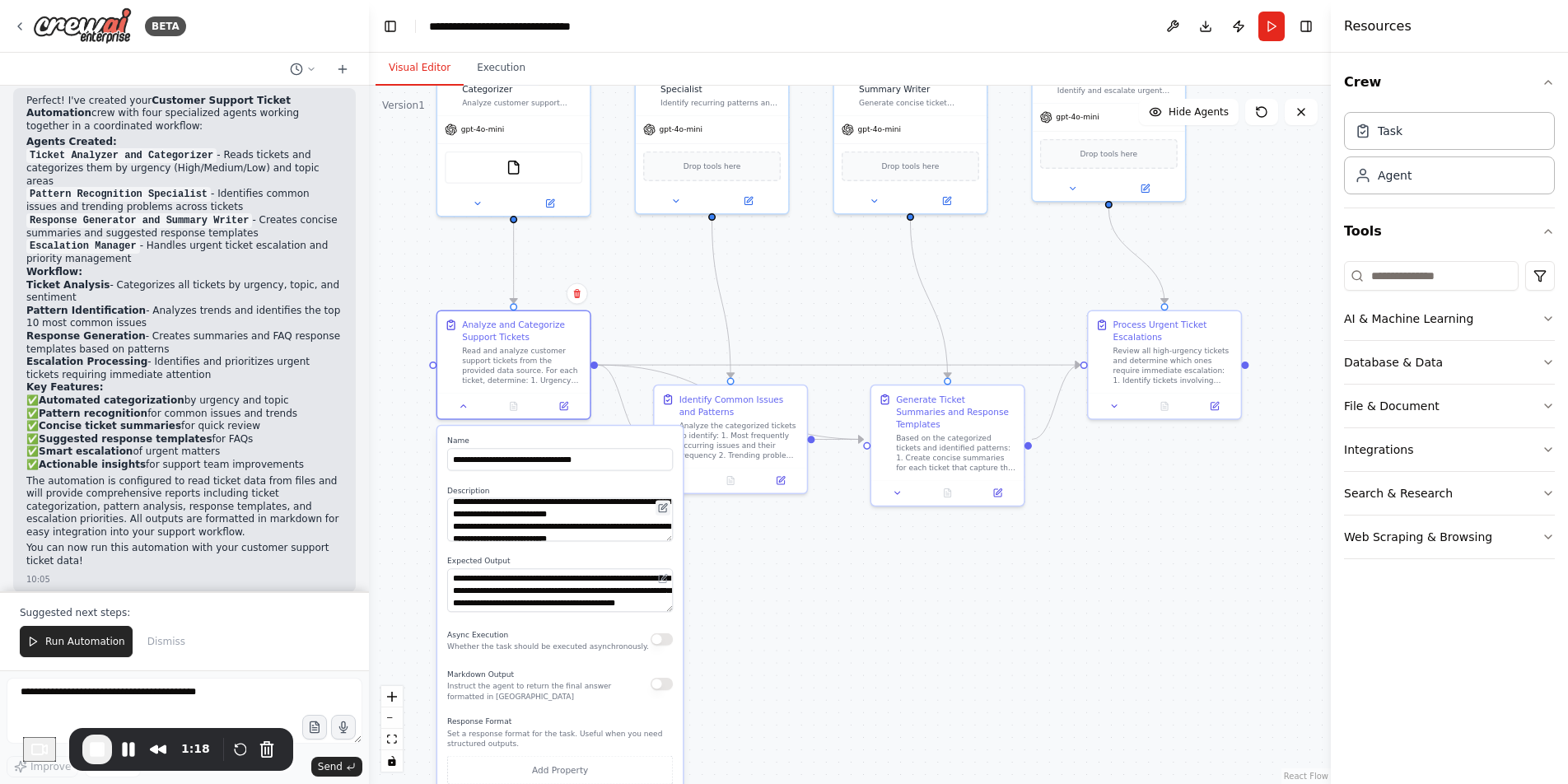
click at [662, 508] on icon at bounding box center [664, 507] width 5 height 5
click at [662, 508] on icon at bounding box center [664, 507] width 5 height 5
click at [660, 519] on textarea "**********" at bounding box center [560, 519] width 225 height 44
click at [660, 518] on textarea "**********" at bounding box center [560, 519] width 225 height 44
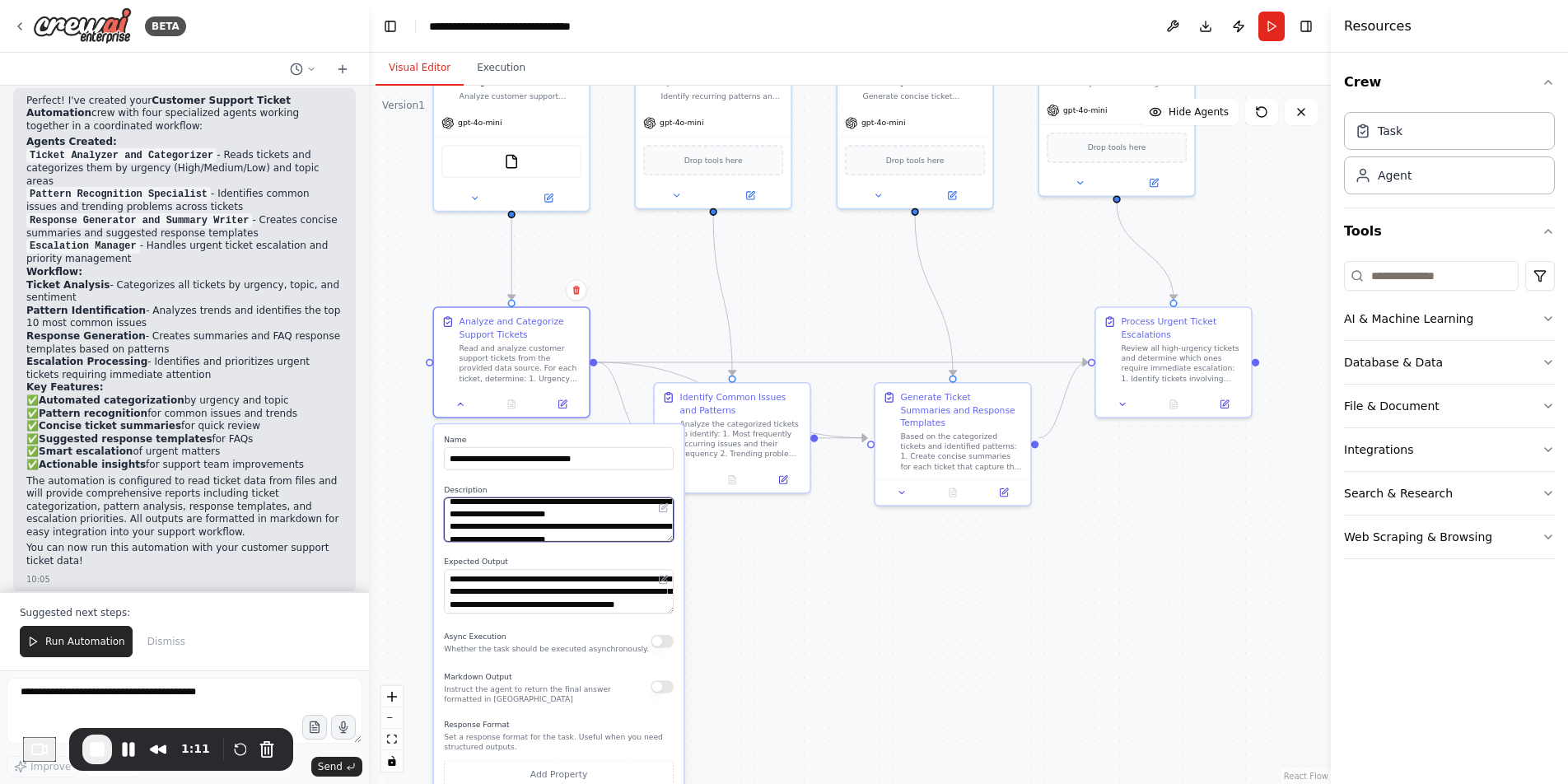
click at [629, 518] on textarea "**********" at bounding box center [558, 519] width 230 height 45
click at [662, 509] on icon at bounding box center [663, 508] width 7 height 7
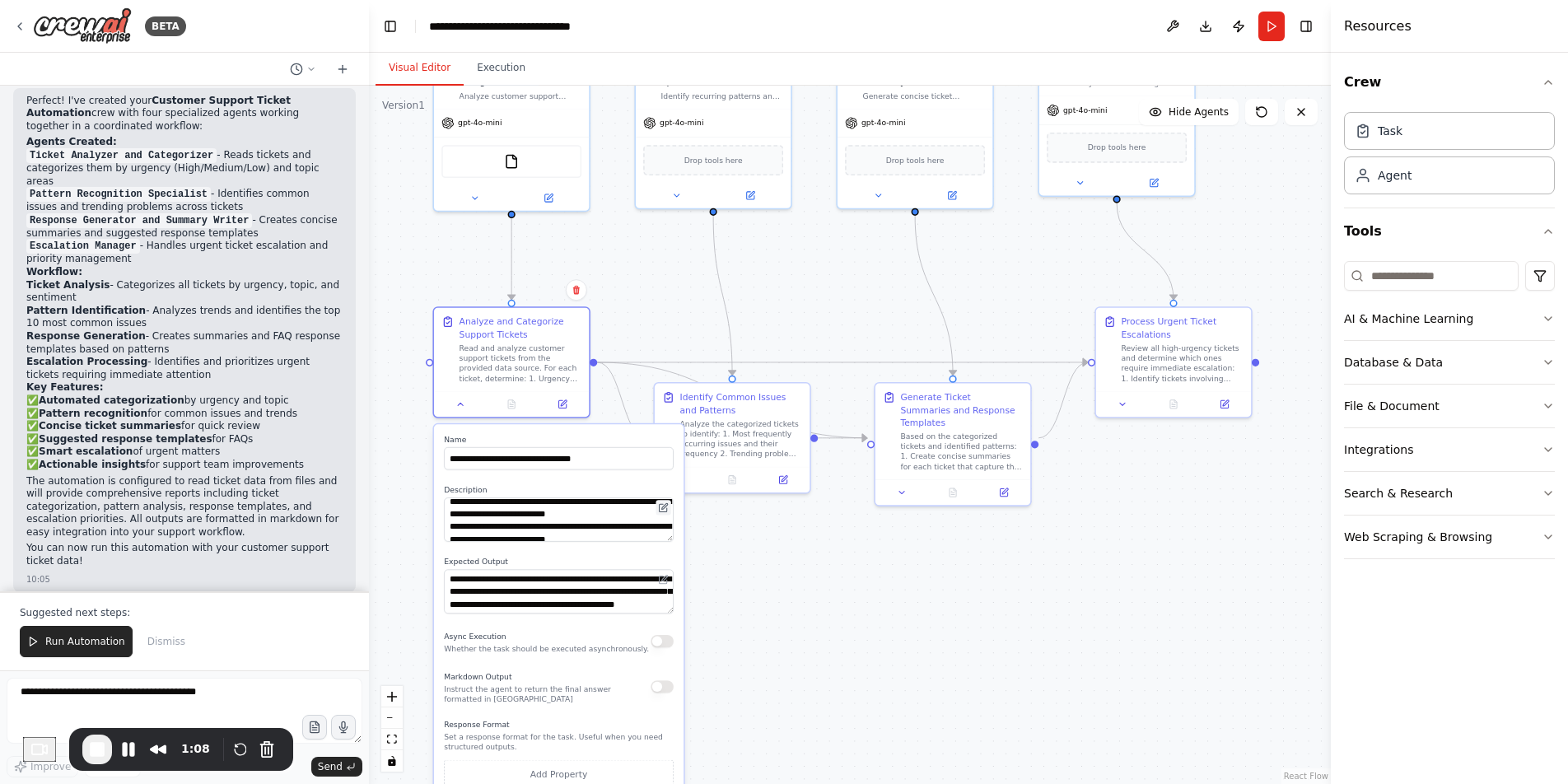
click at [662, 509] on icon at bounding box center [665, 506] width 5 height 5
click at [662, 508] on icon at bounding box center [665, 506] width 5 height 5
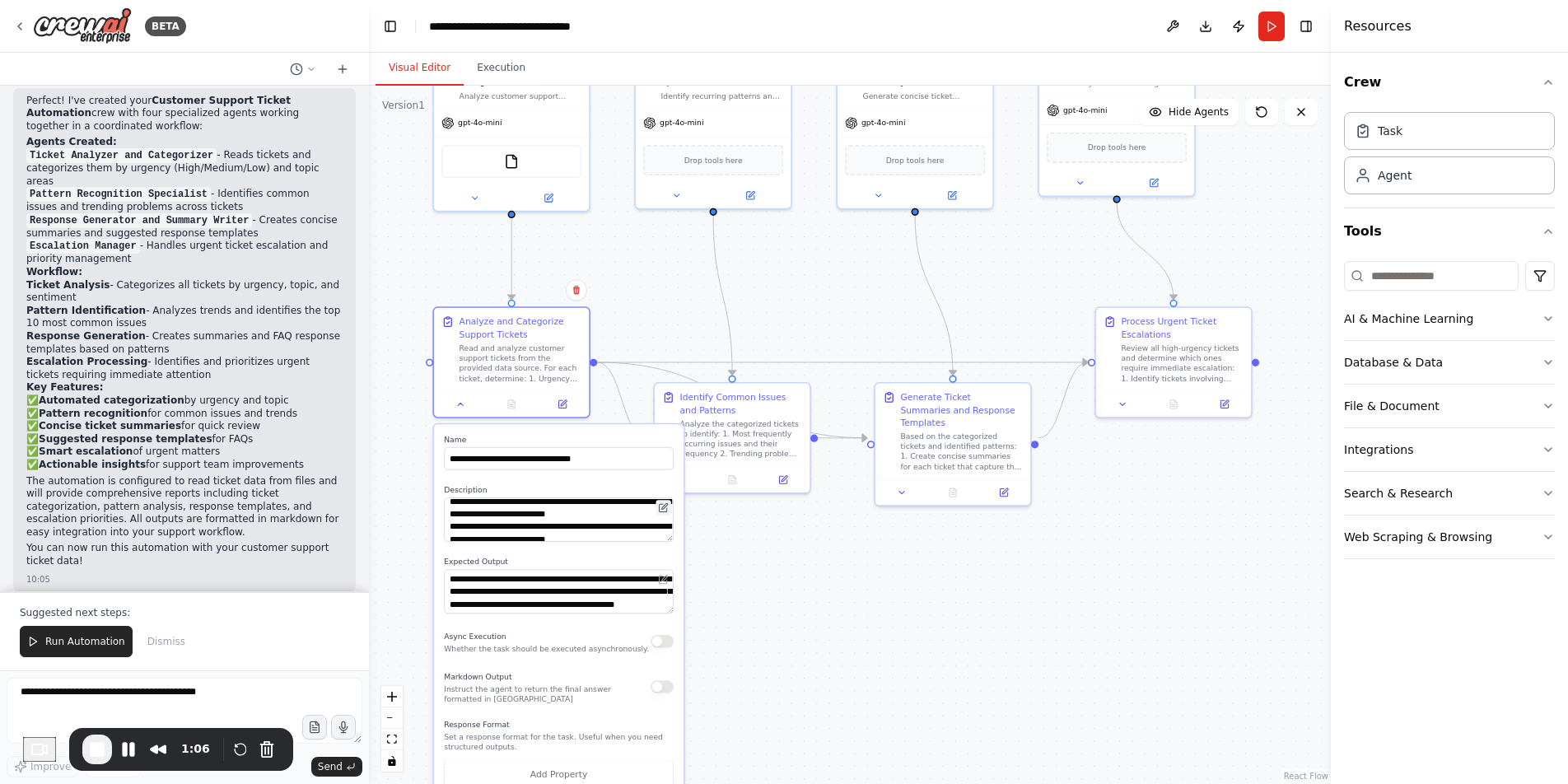
click at [662, 508] on icon at bounding box center [665, 506] width 5 height 5
click at [662, 508] on icon at bounding box center [663, 508] width 7 height 7
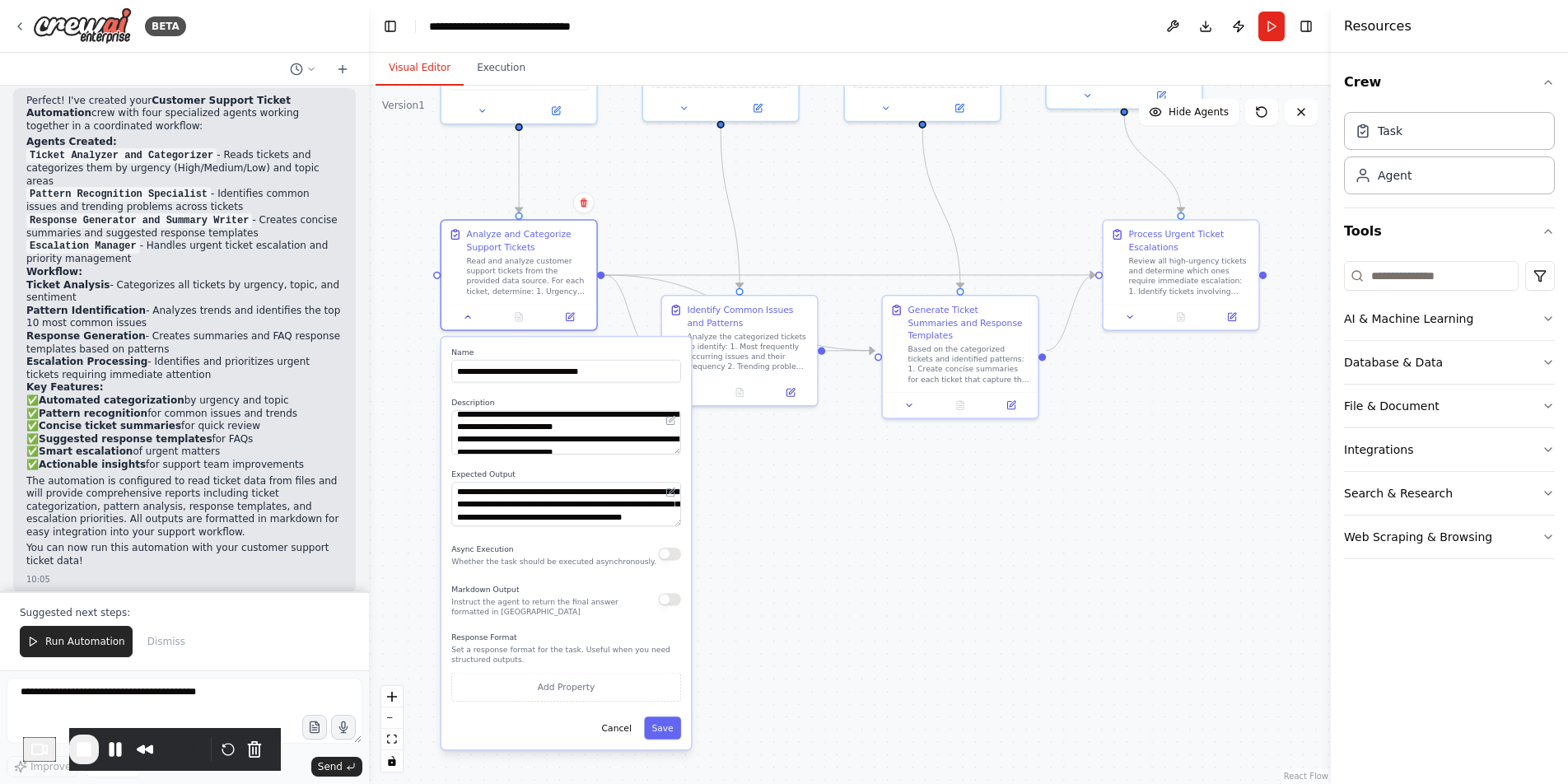
drag, startPoint x: 704, startPoint y: 621, endPoint x: 711, endPoint y: 535, distance: 86.3
click at [711, 535] on div ".deletable-edge-delete-btn { width: 20px; height: 20px; border: 0px solid #ffff…" at bounding box center [850, 434] width 962 height 698
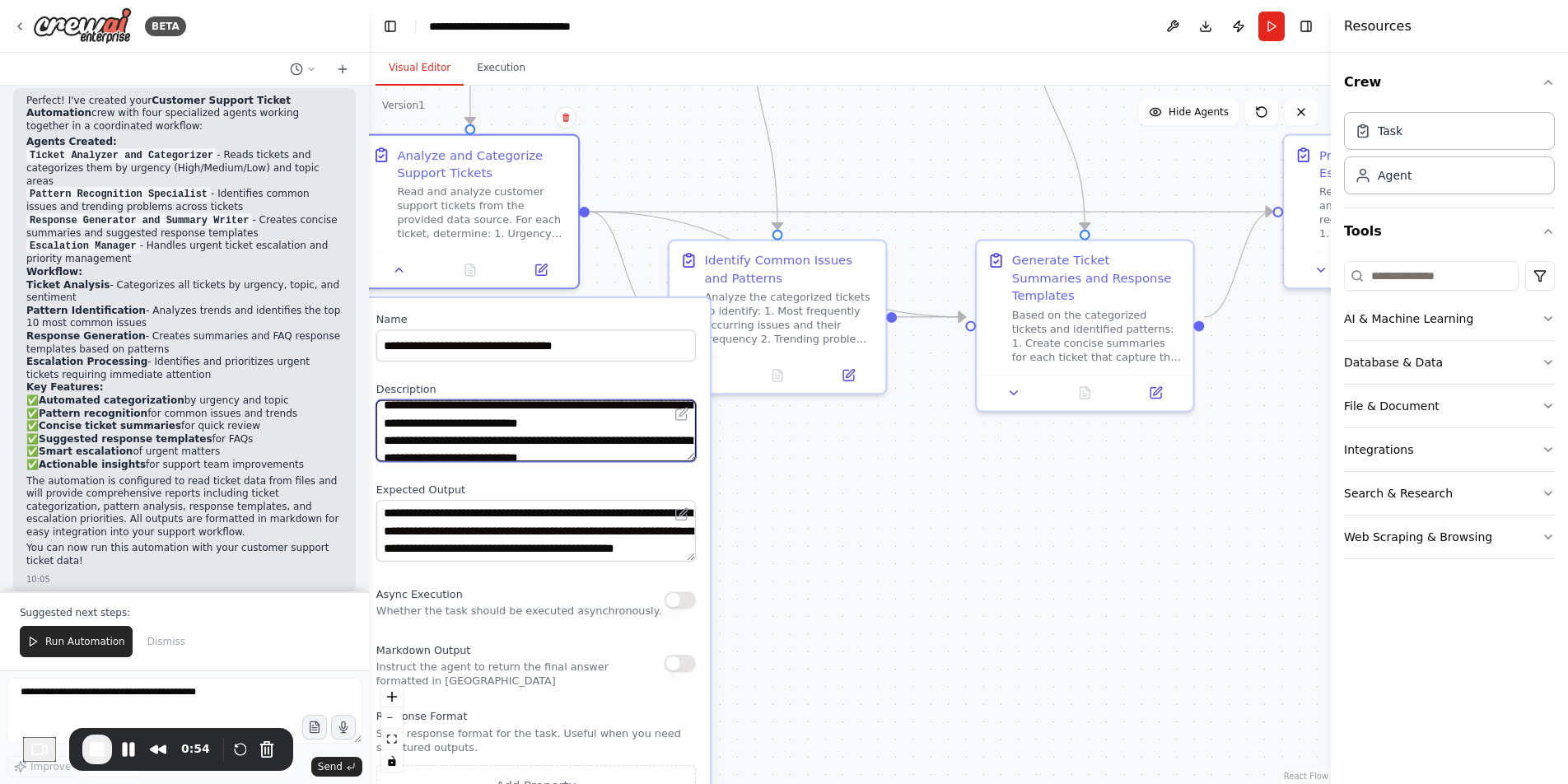
click at [645, 433] on textarea "**********" at bounding box center [535, 431] width 319 height 62
click at [679, 432] on textarea "**********" at bounding box center [535, 431] width 319 height 62
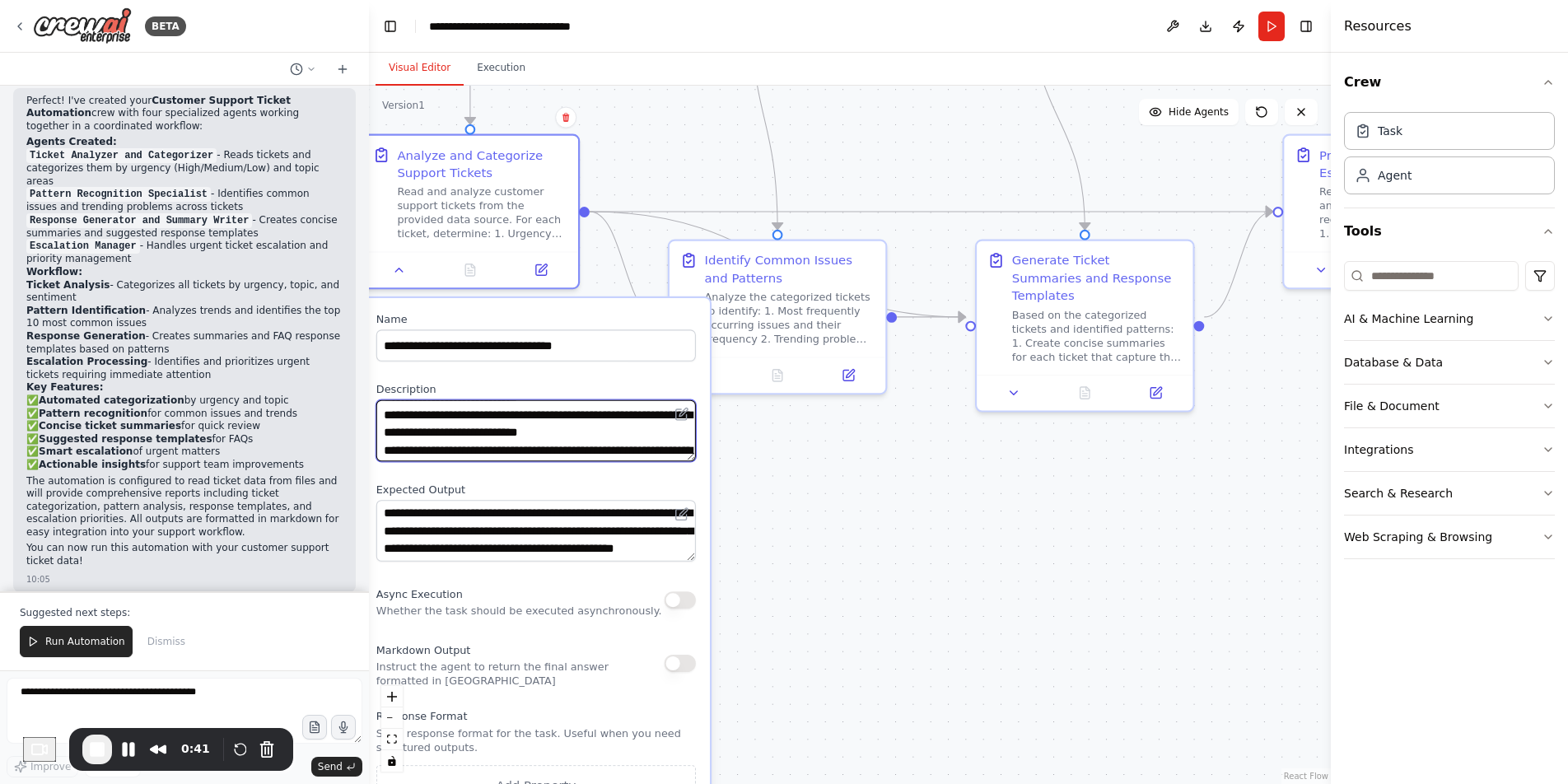
scroll to position [39, 0]
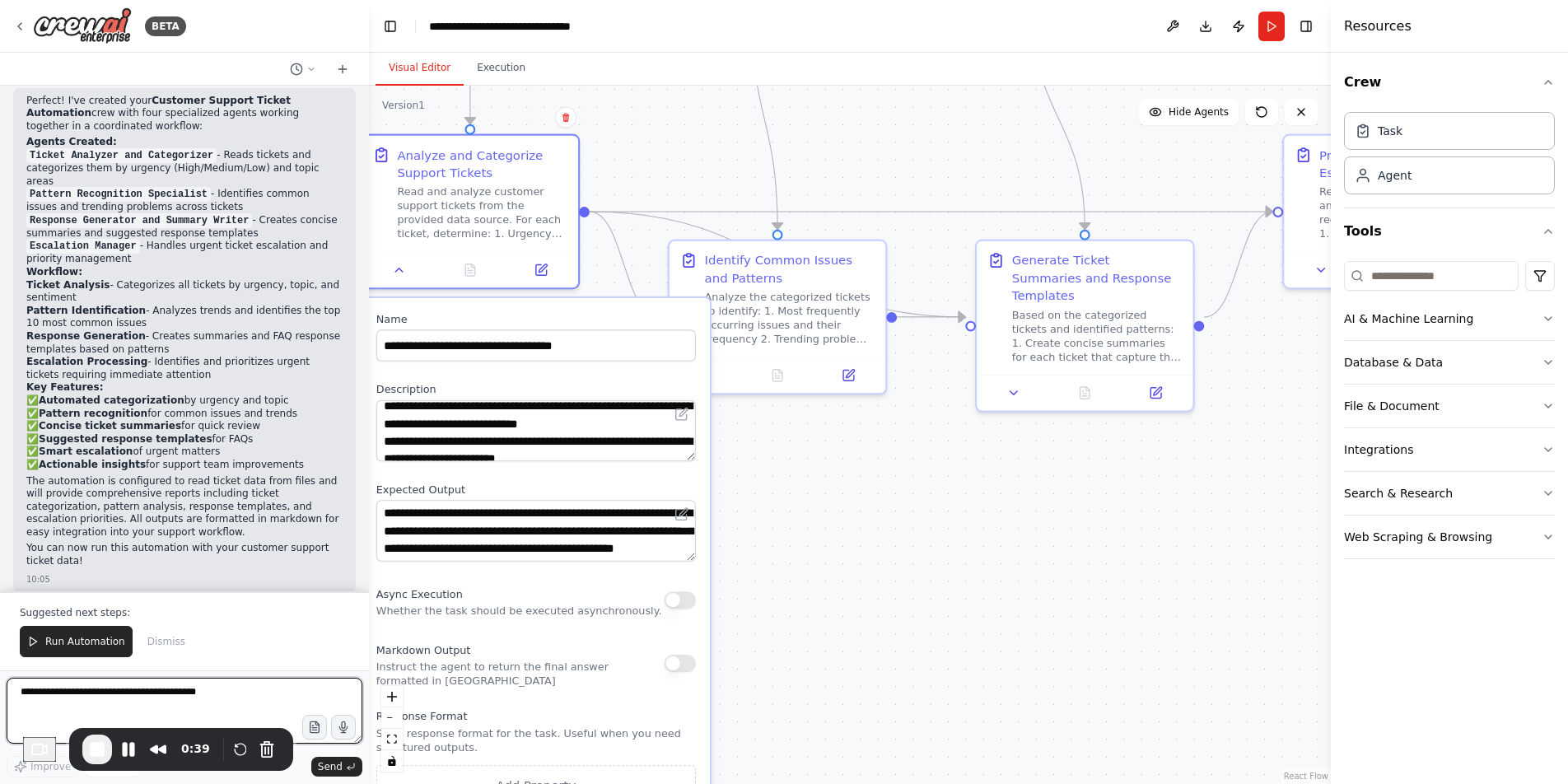
click at [240, 710] on textarea at bounding box center [184, 711] width 356 height 66
type textarea "**********"
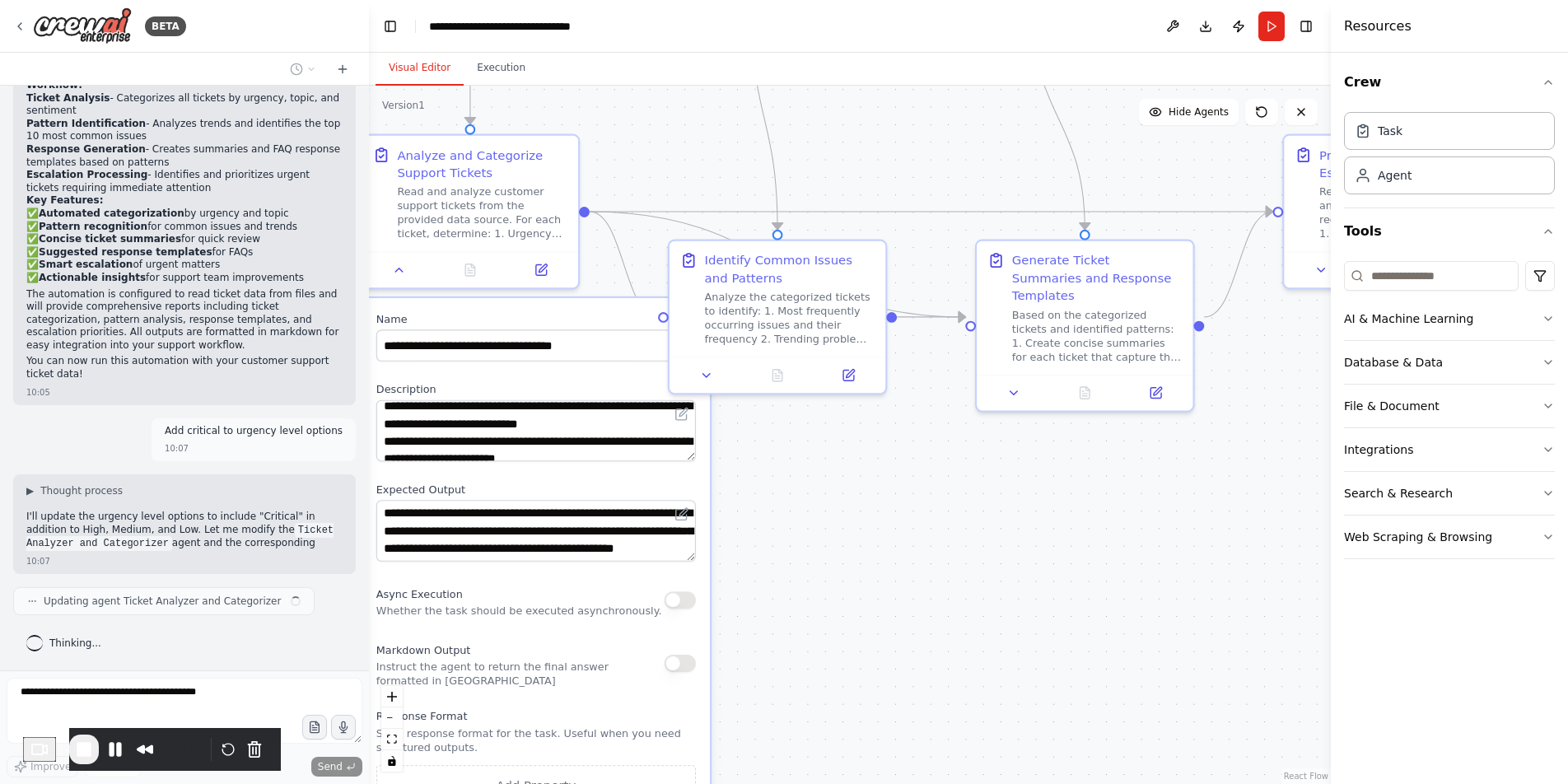
scroll to position [1745, 0]
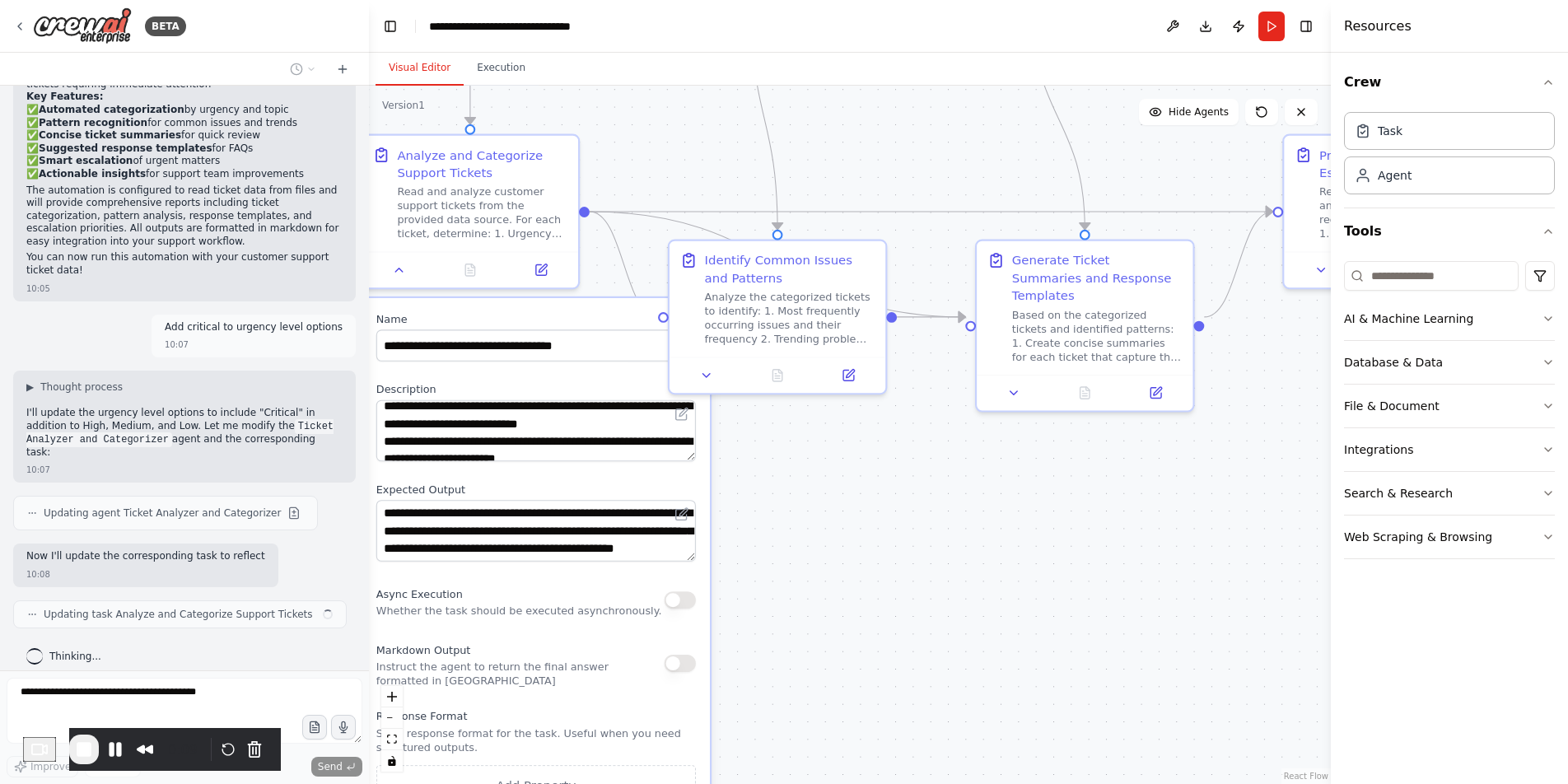
type textarea "**********"
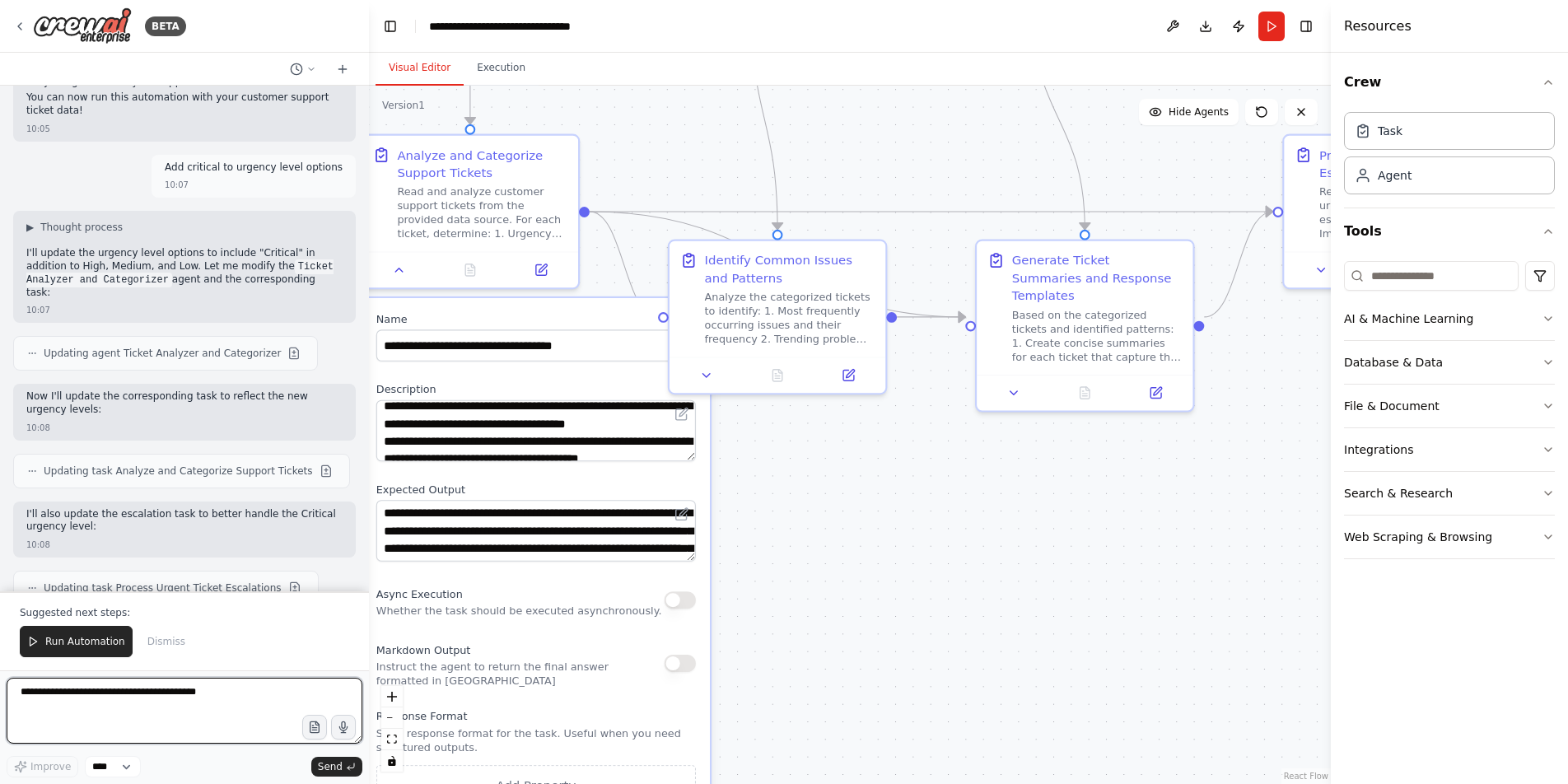
scroll to position [2009, 0]
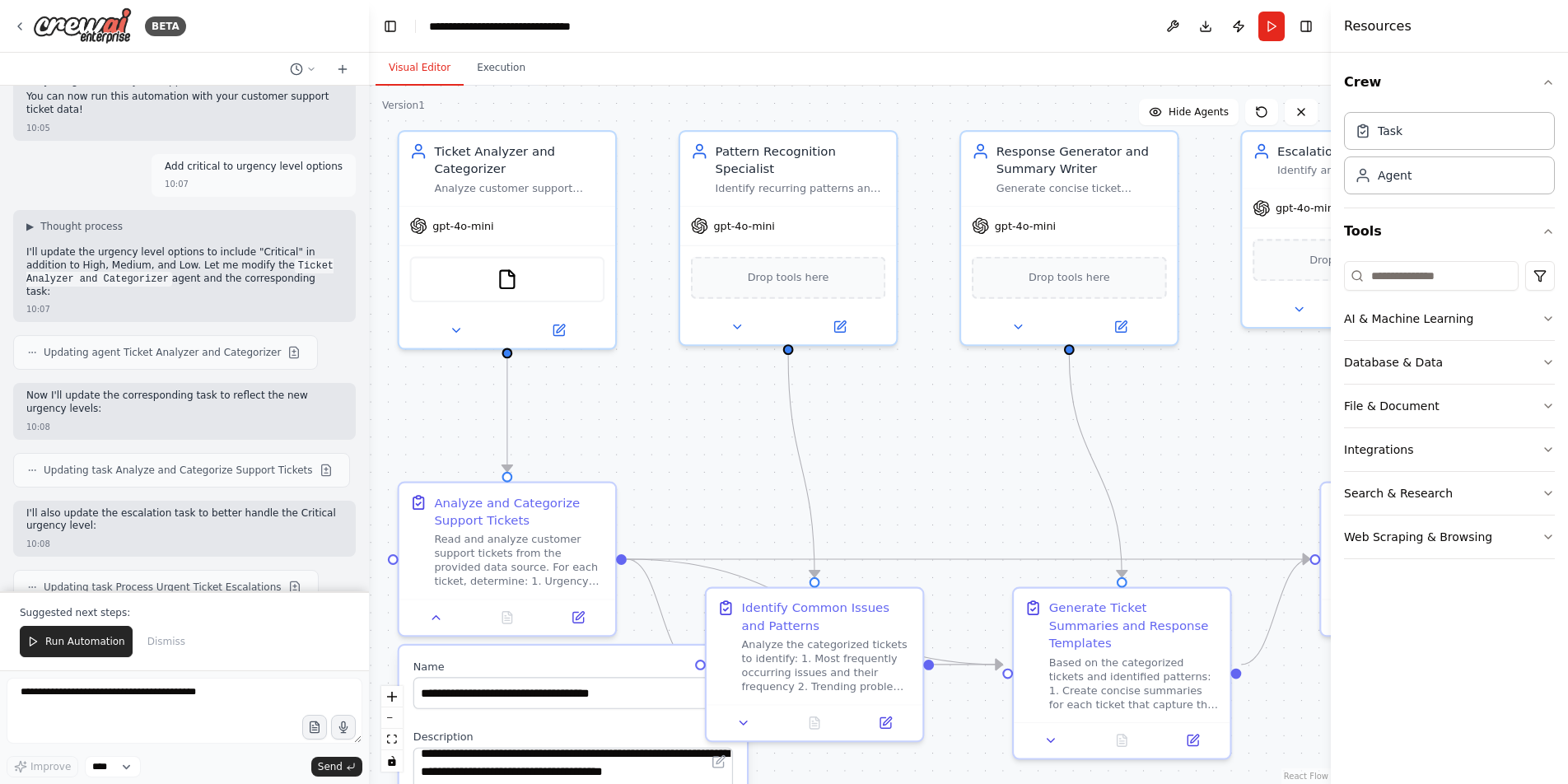
drag, startPoint x: 933, startPoint y: 181, endPoint x: 971, endPoint y: 527, distance: 348.1
click at [971, 527] on div ".deletable-edge-delete-btn { width: 20px; height: 20px; border: 0px solid #ffff…" at bounding box center [850, 434] width 962 height 698
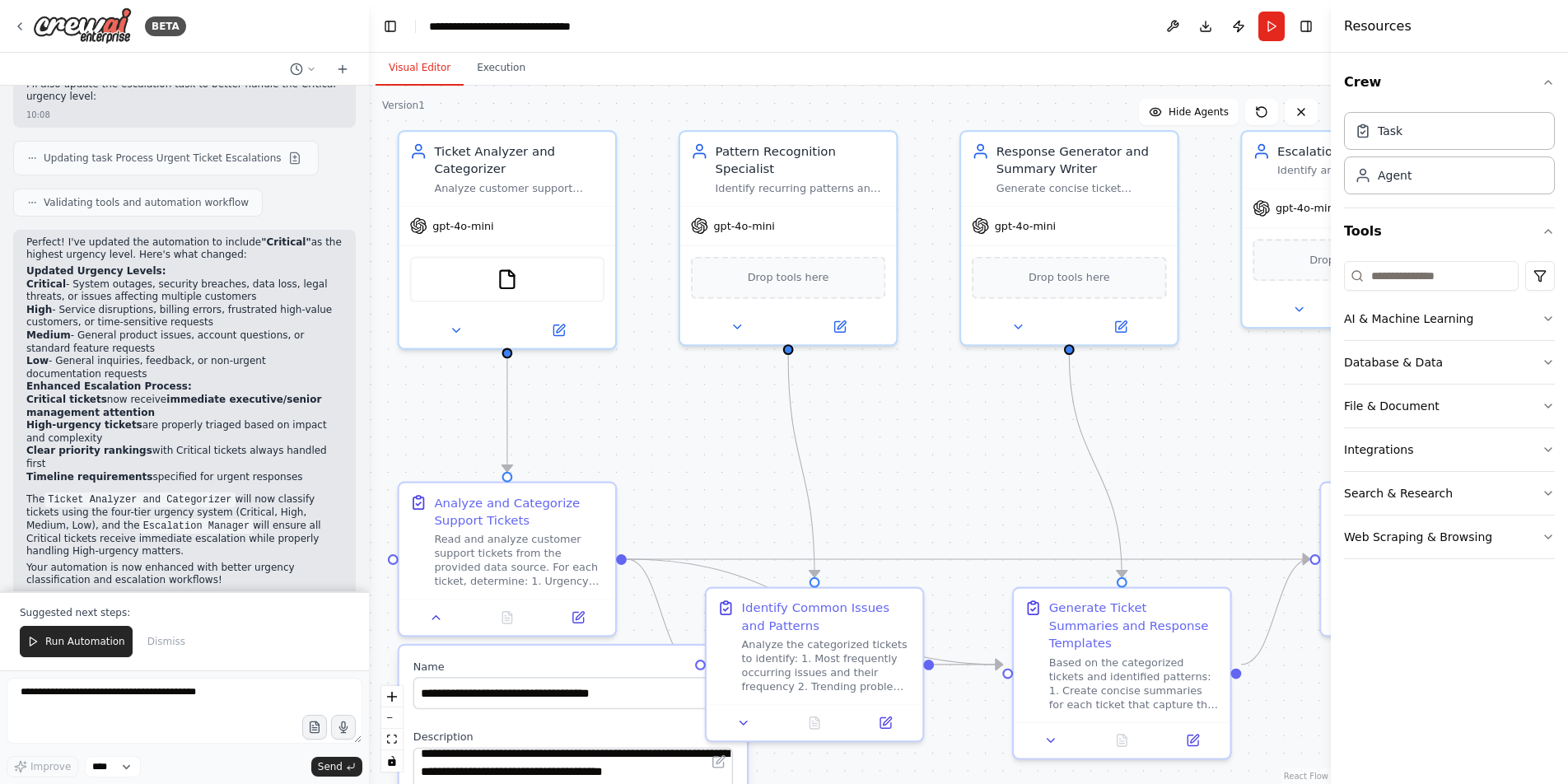
scroll to position [2445, 0]
